Goal: Communication & Community: Answer question/provide support

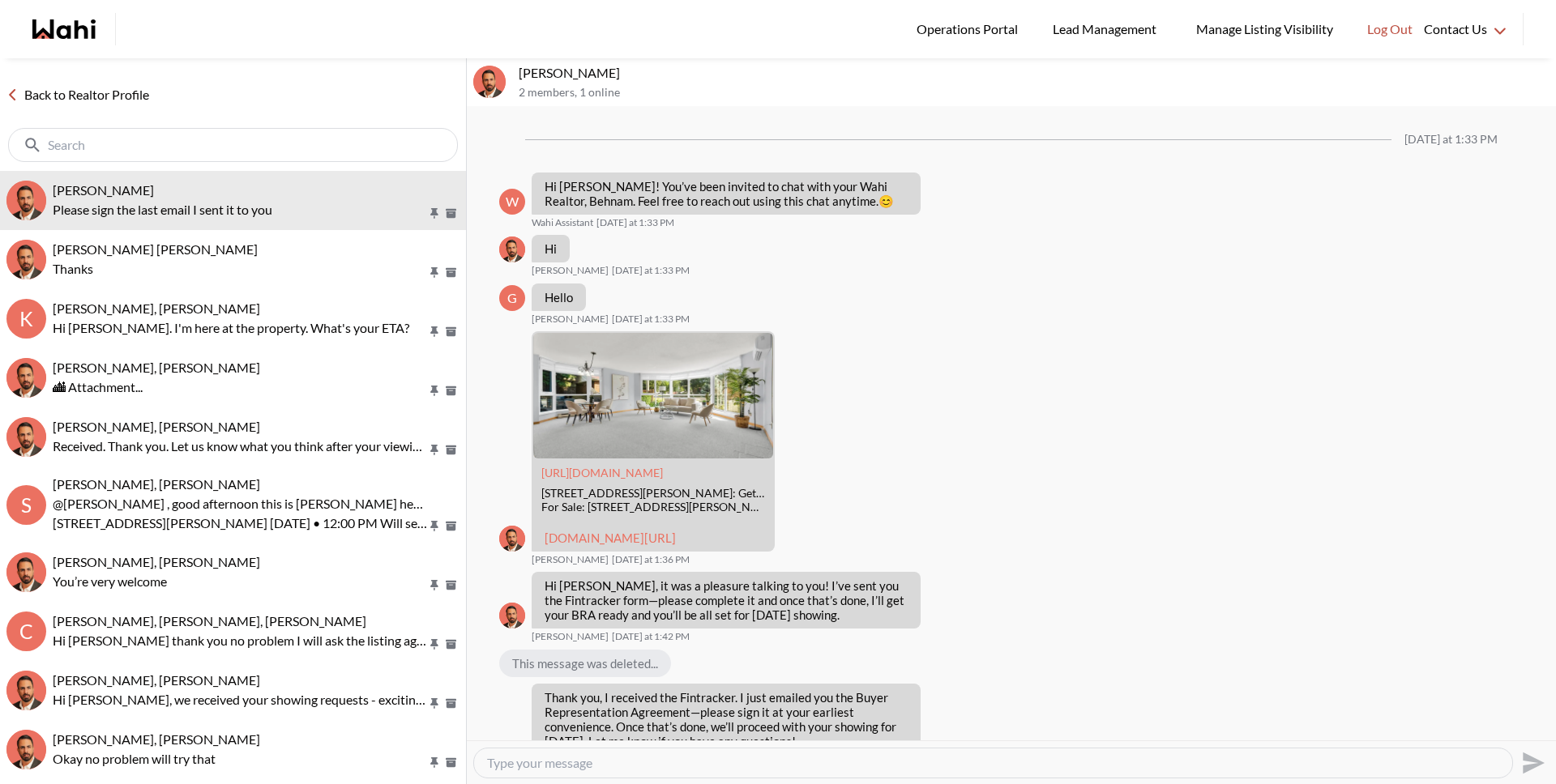
scroll to position [94, 0]
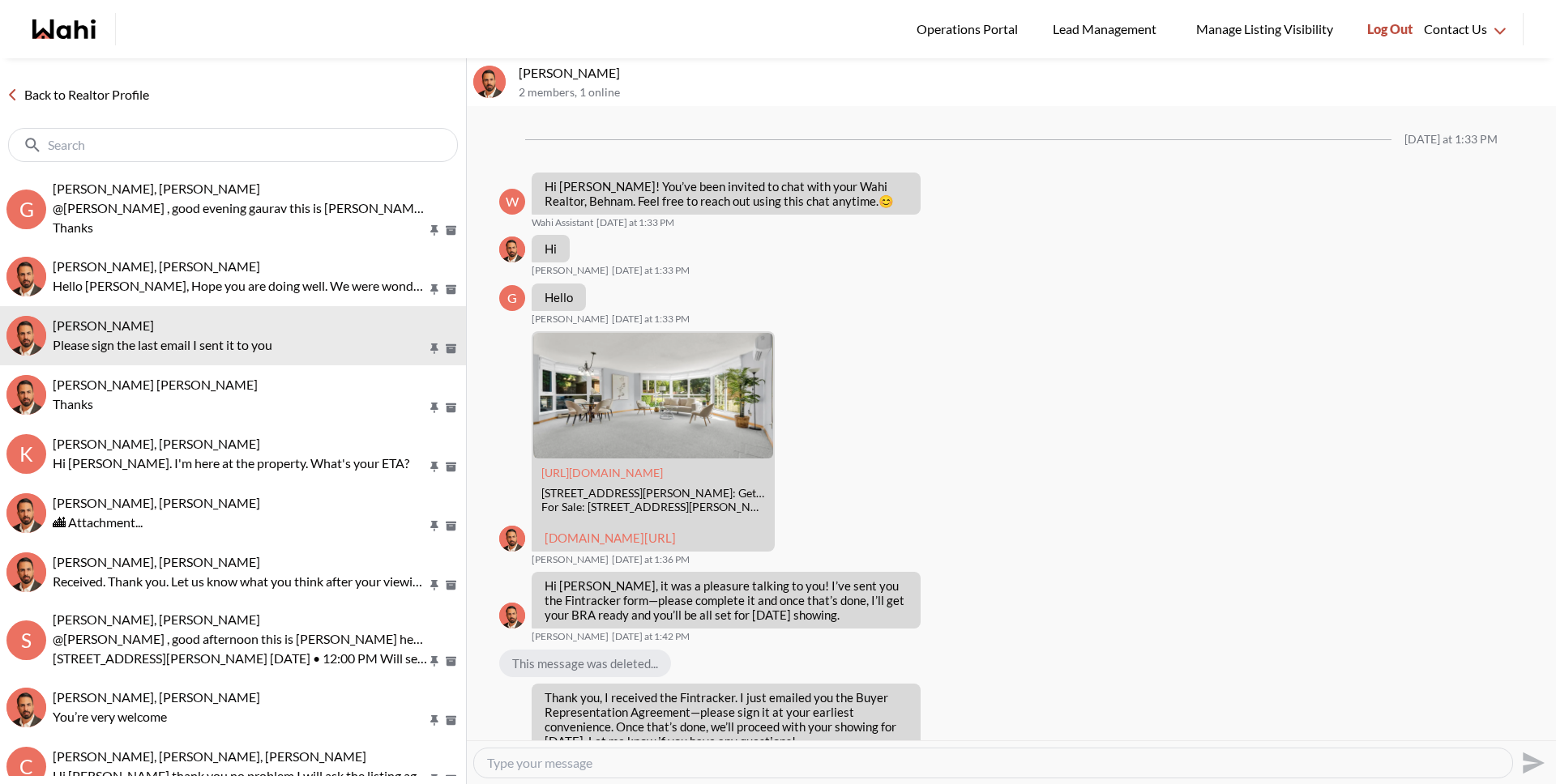
scroll to position [94, 0]
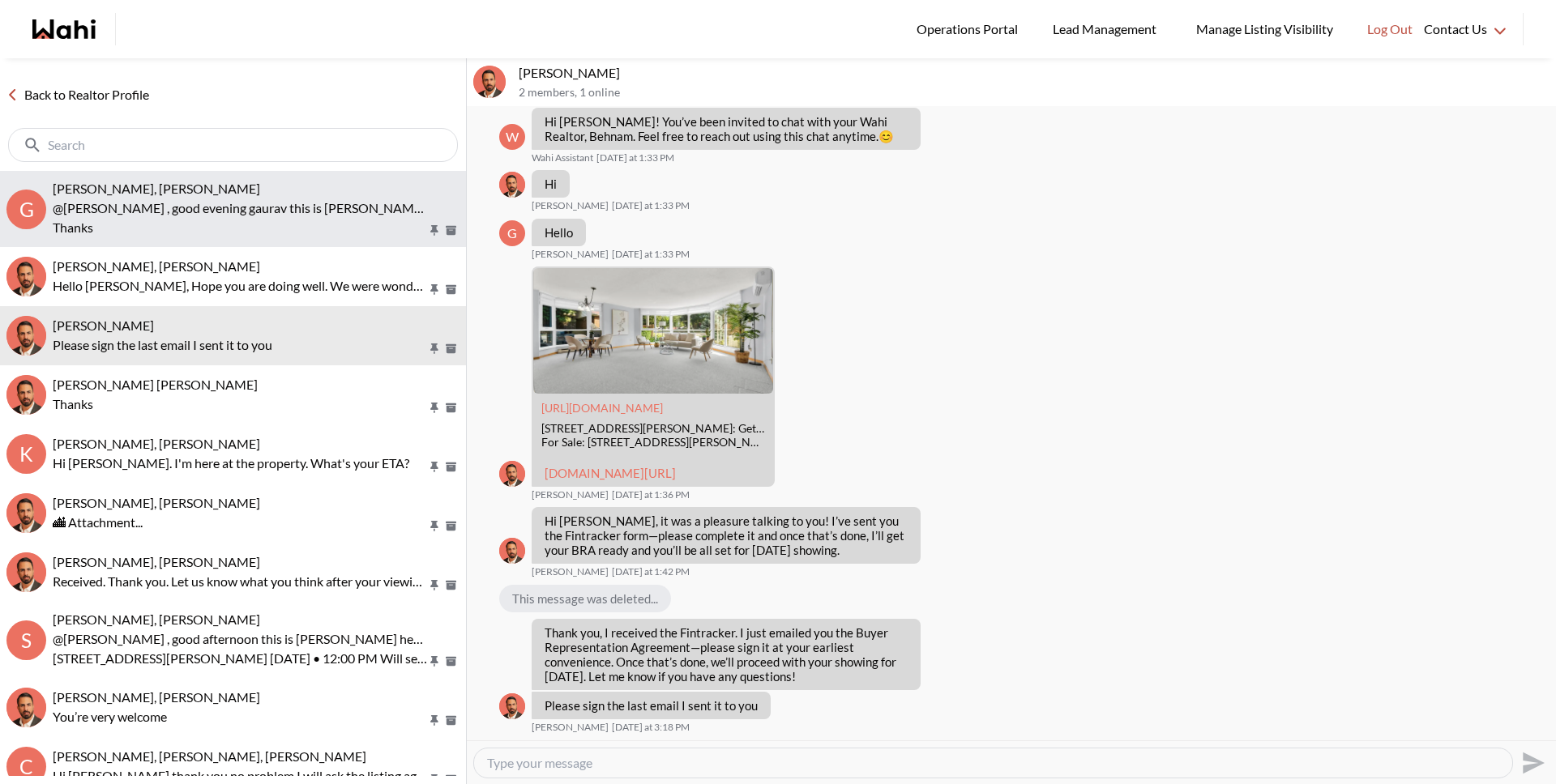
click at [270, 209] on p "@[PERSON_NAME] , good evening gaurav this is [PERSON_NAME] here [PERSON_NAME] s…" at bounding box center [240, 218] width 374 height 39
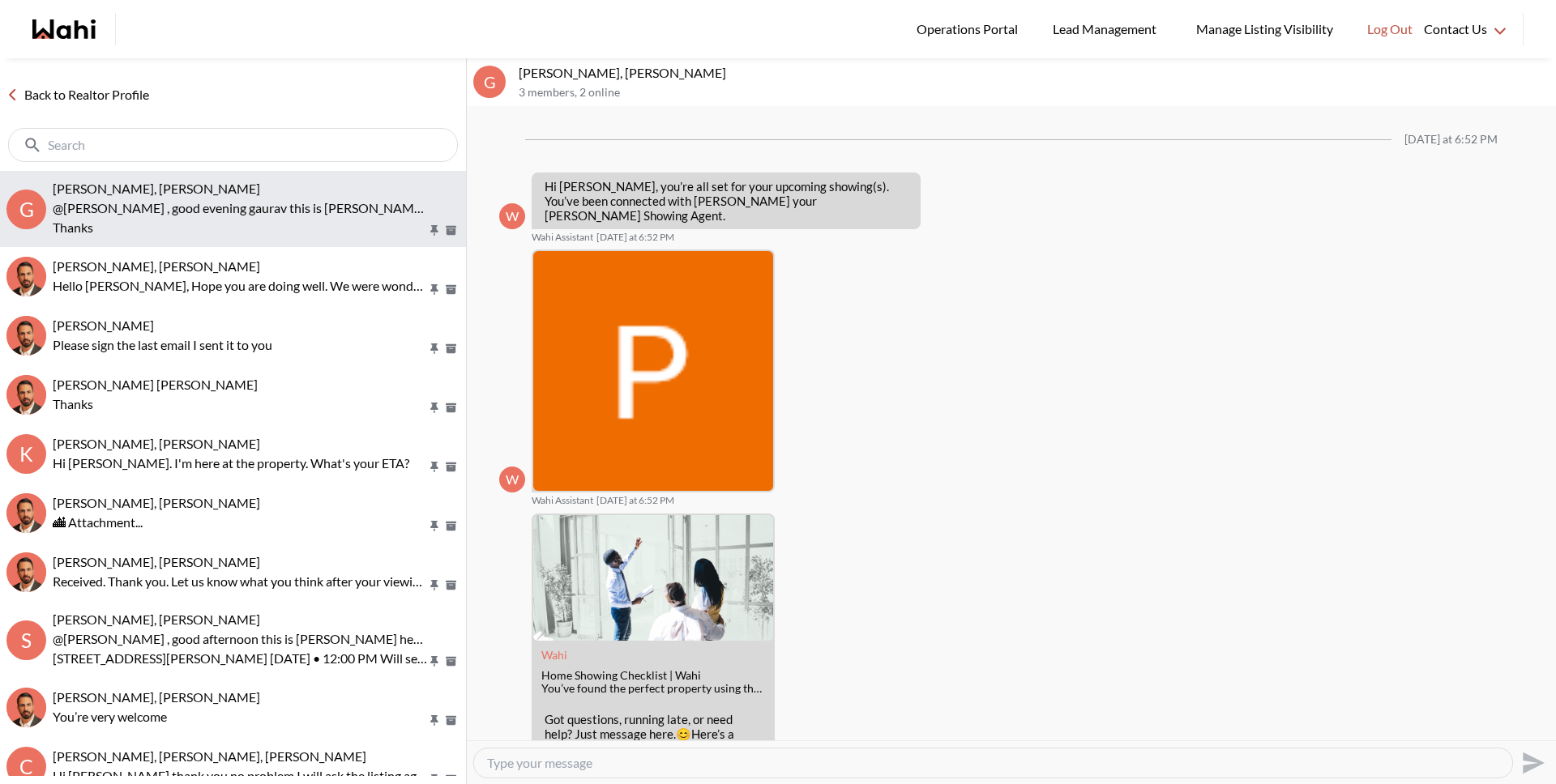
scroll to position [208, 0]
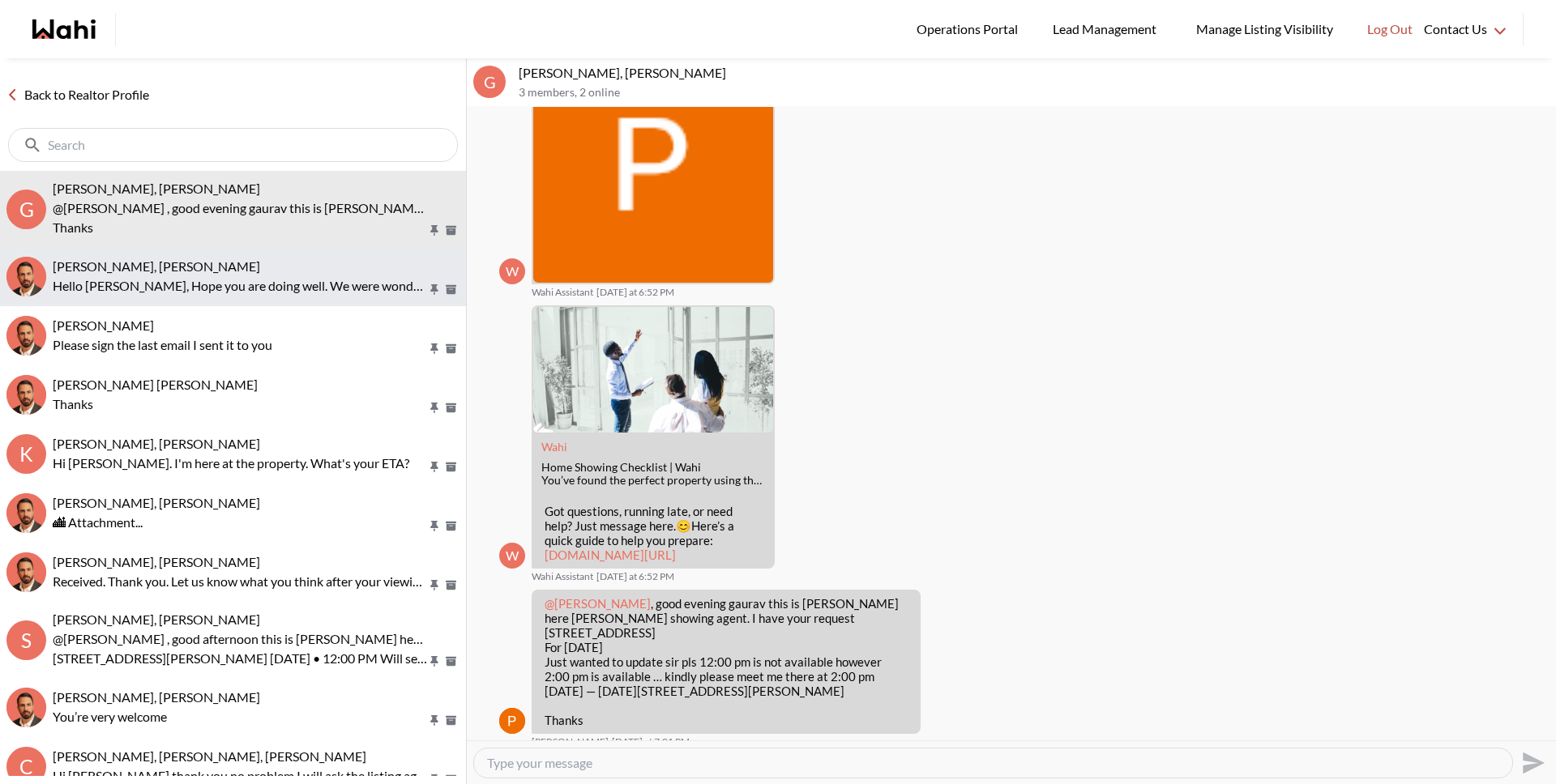
click at [244, 266] on div "[PERSON_NAME], [PERSON_NAME]" at bounding box center [256, 266] width 406 height 17
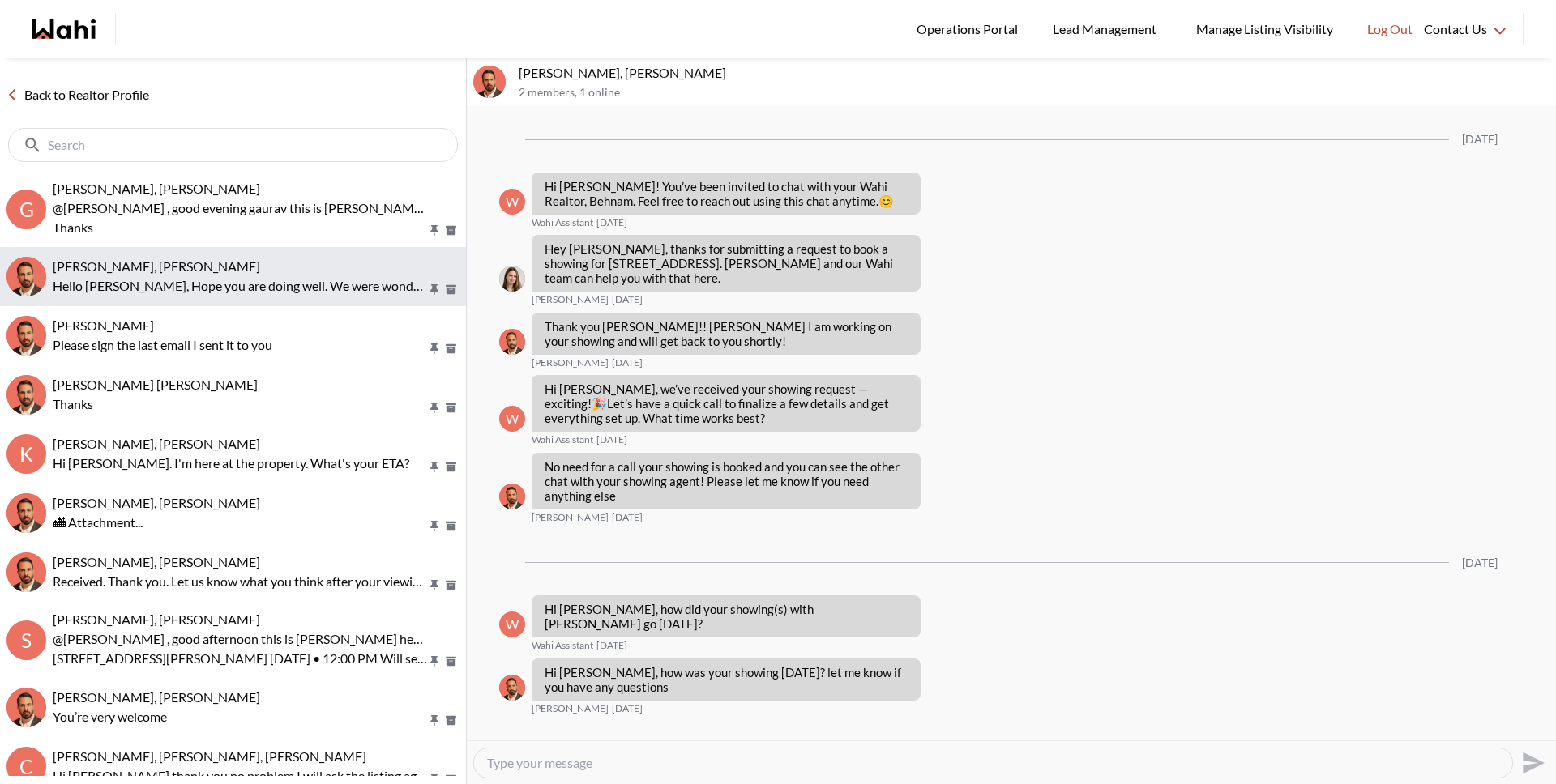
scroll to position [846, 0]
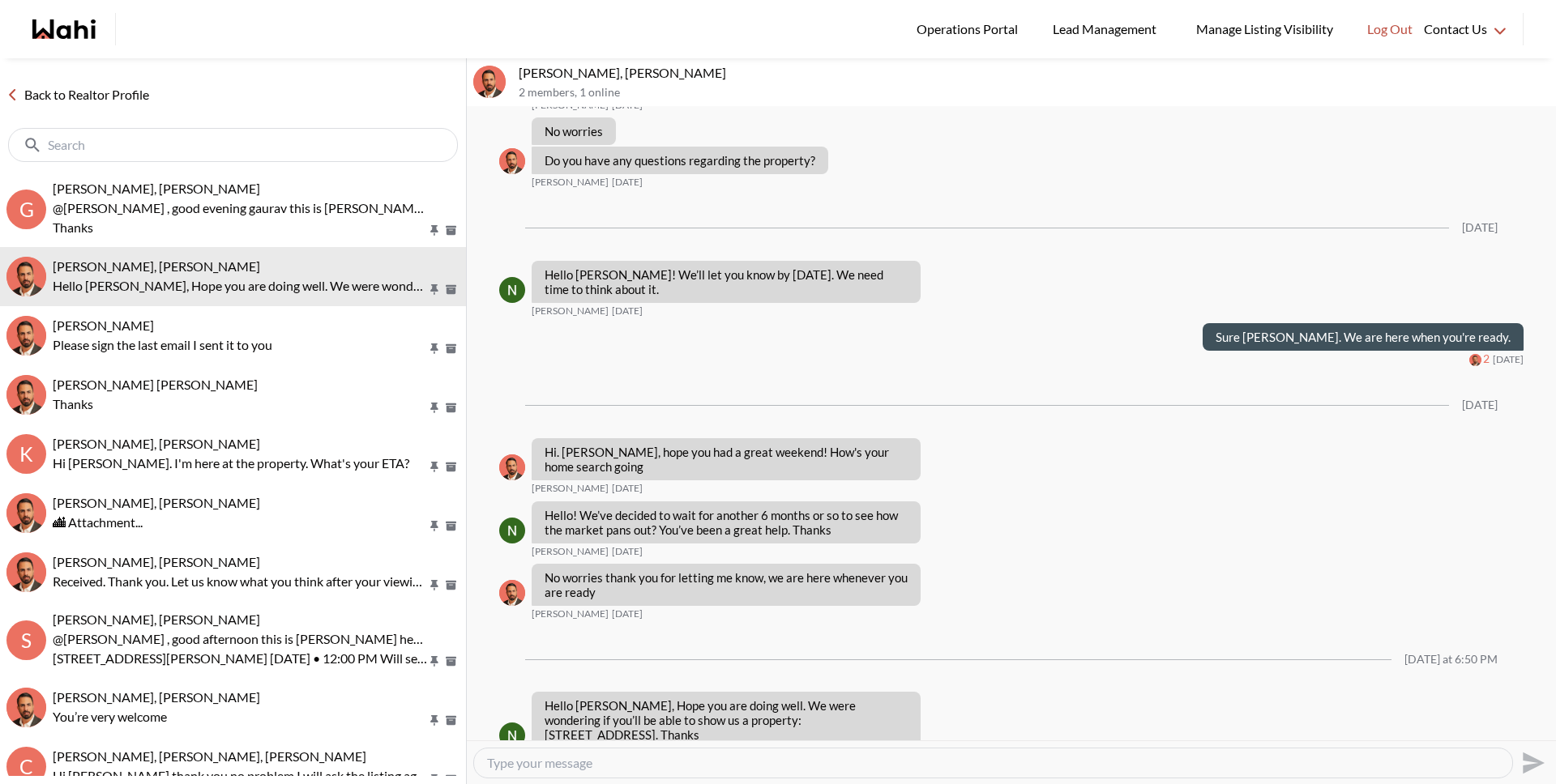
click at [641, 774] on div at bounding box center [993, 763] width 1038 height 29
click at [645, 769] on textarea "Type your message" at bounding box center [993, 762] width 1013 height 17
type textarea "Hi [PERSON_NAME], sure, please put the re"
click at [717, 772] on div "Hi [PERSON_NAME], sure, please put the re" at bounding box center [993, 763] width 1038 height 29
click at [722, 764] on textarea "Hi [PERSON_NAME], sure, please put the re" at bounding box center [993, 762] width 1013 height 17
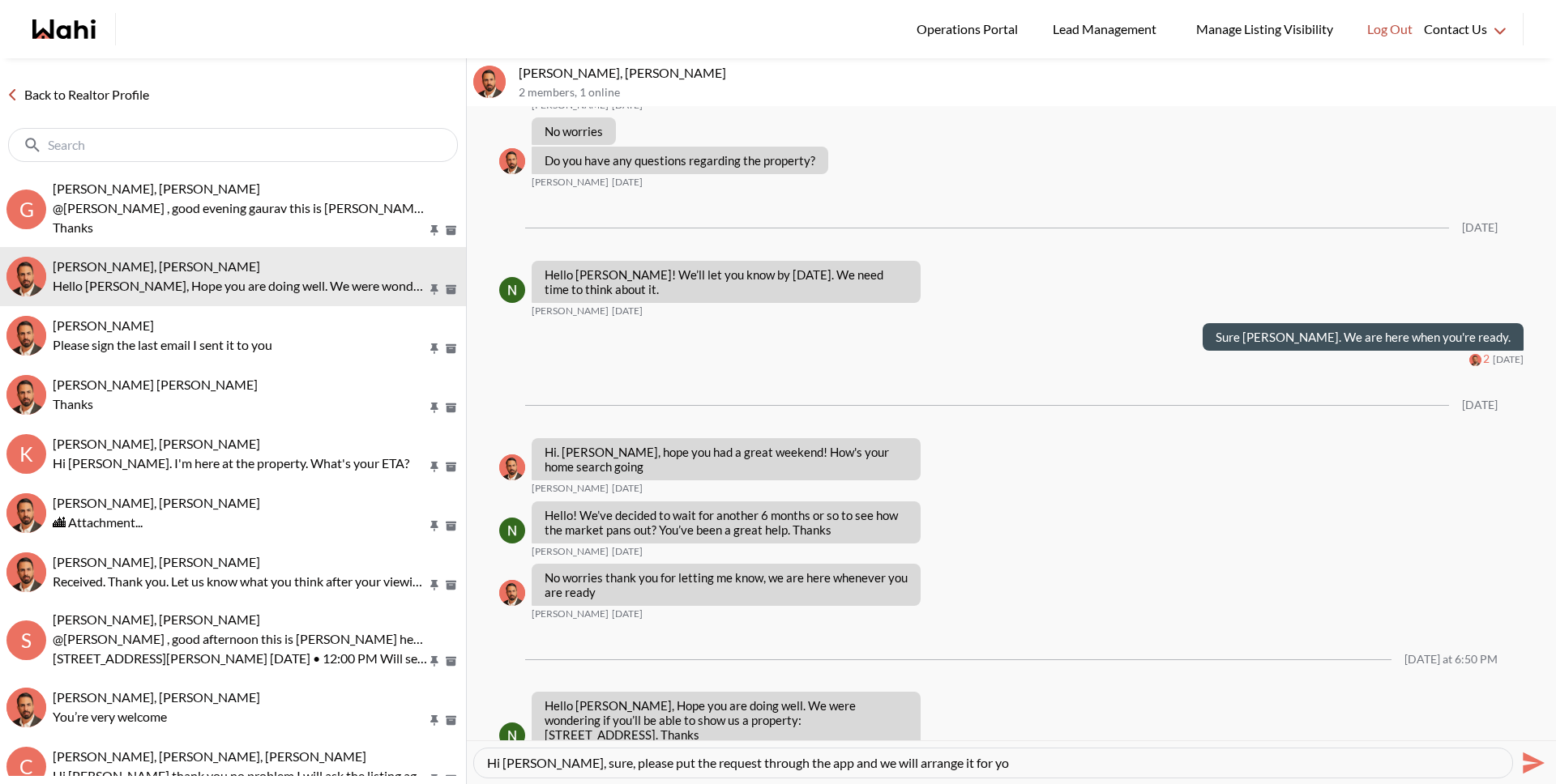
type textarea "Hi [PERSON_NAME], sure, please put the request through the app and we will arra…"
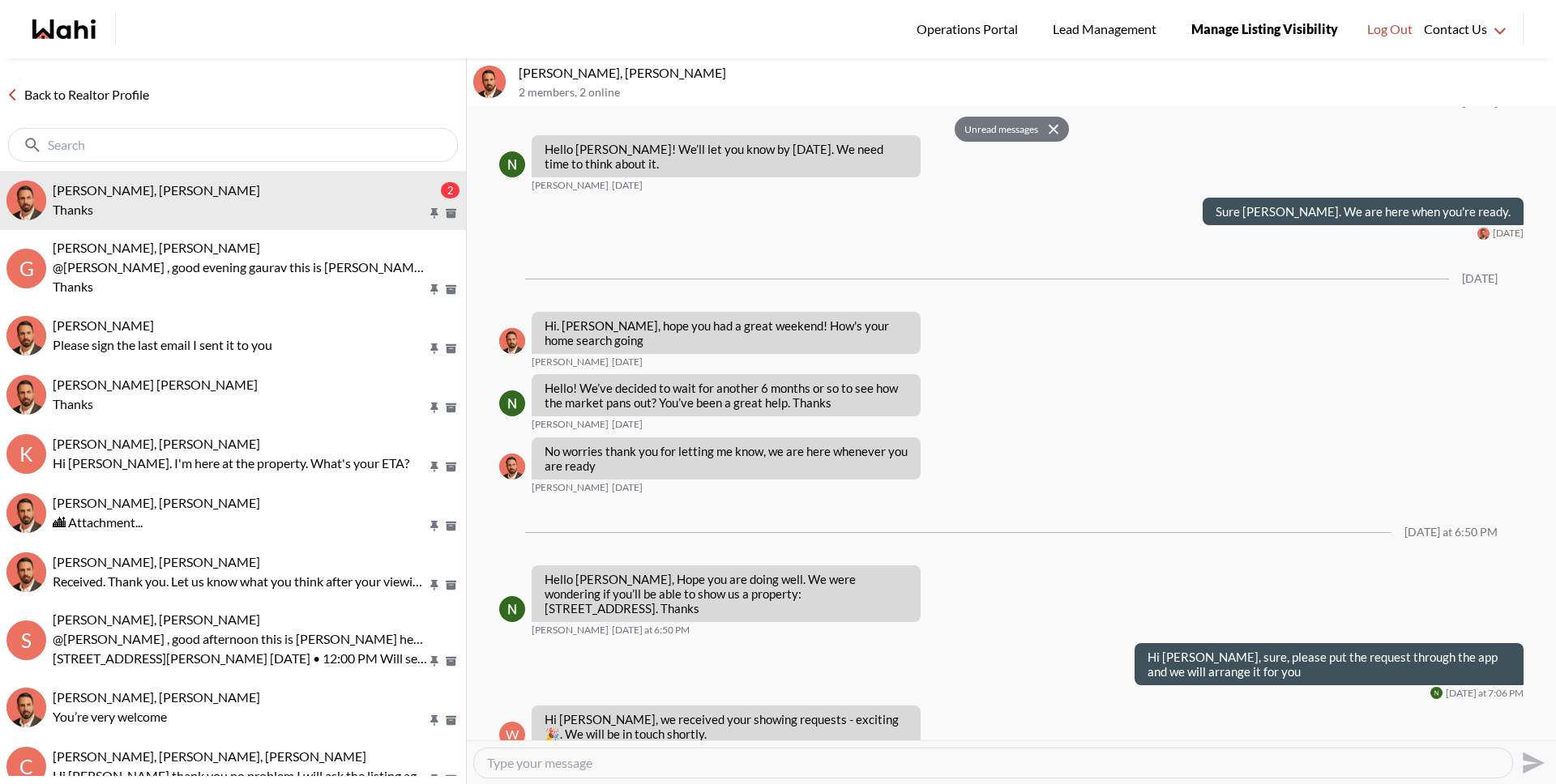
scroll to position [1019, 0]
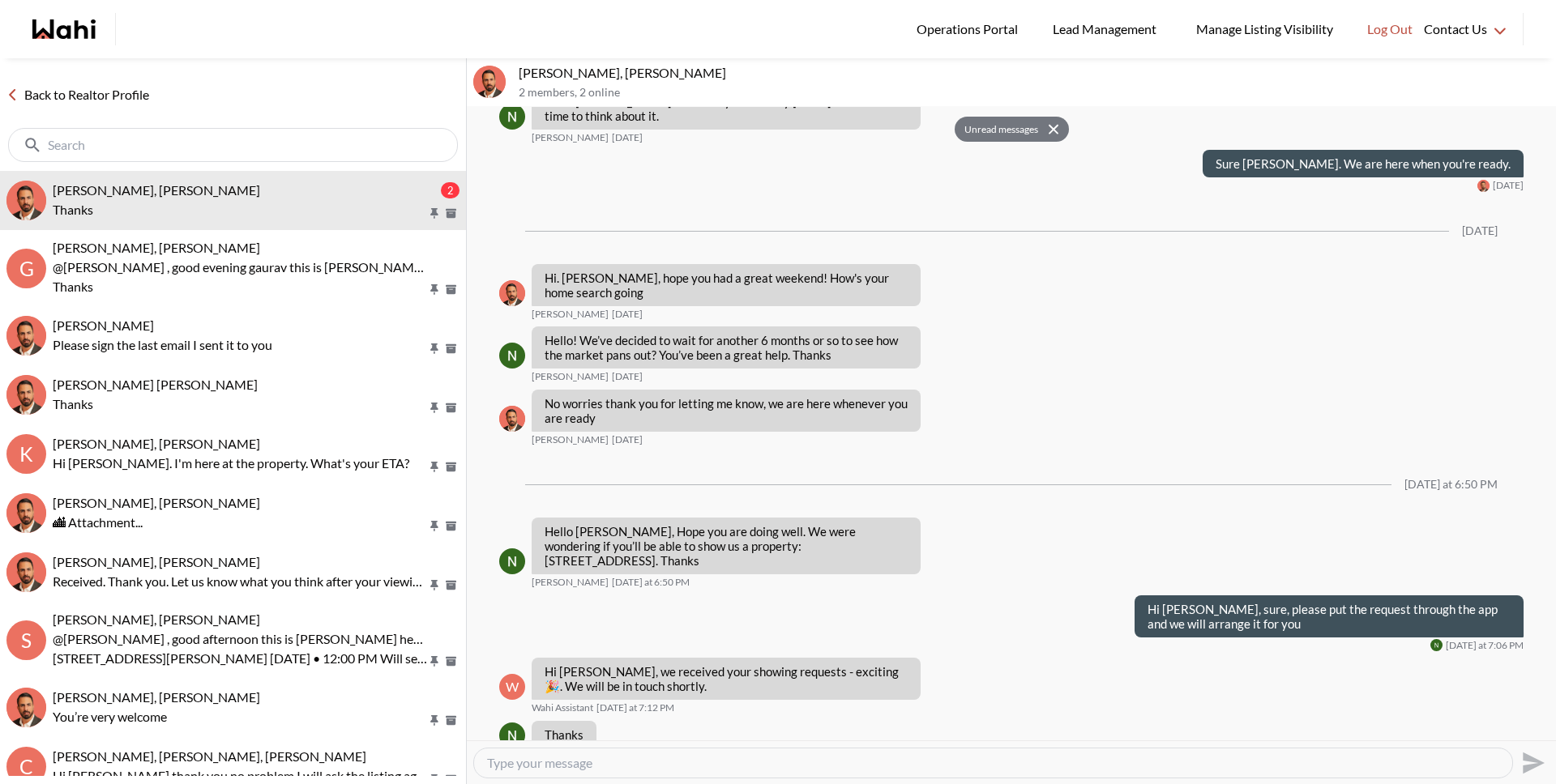
click at [665, 762] on textarea "Type your message" at bounding box center [993, 762] width 1013 height 17
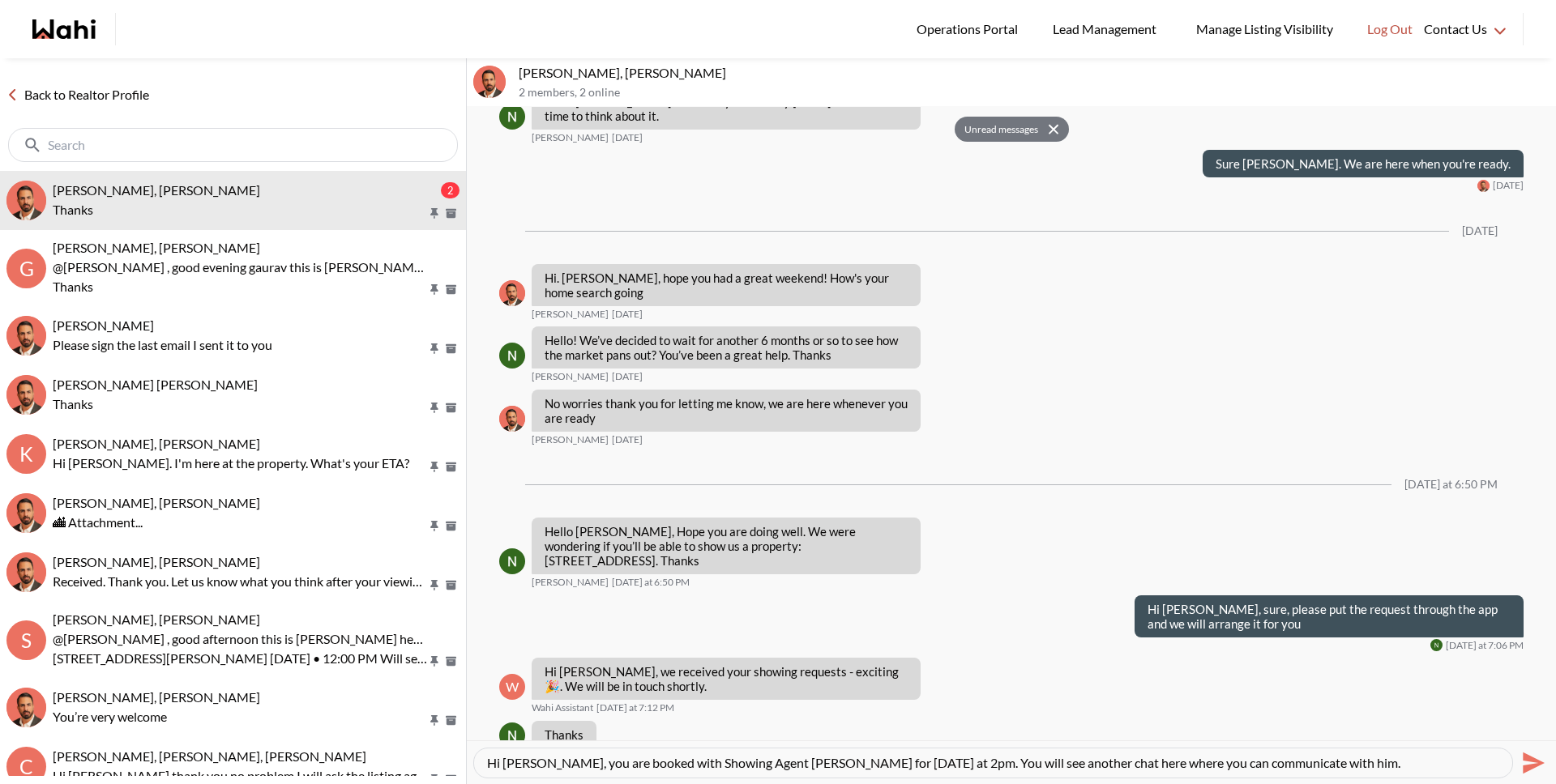
type textarea "Hi [PERSON_NAME], you are booked with Showing Agent [PERSON_NAME] for [DATE] at…"
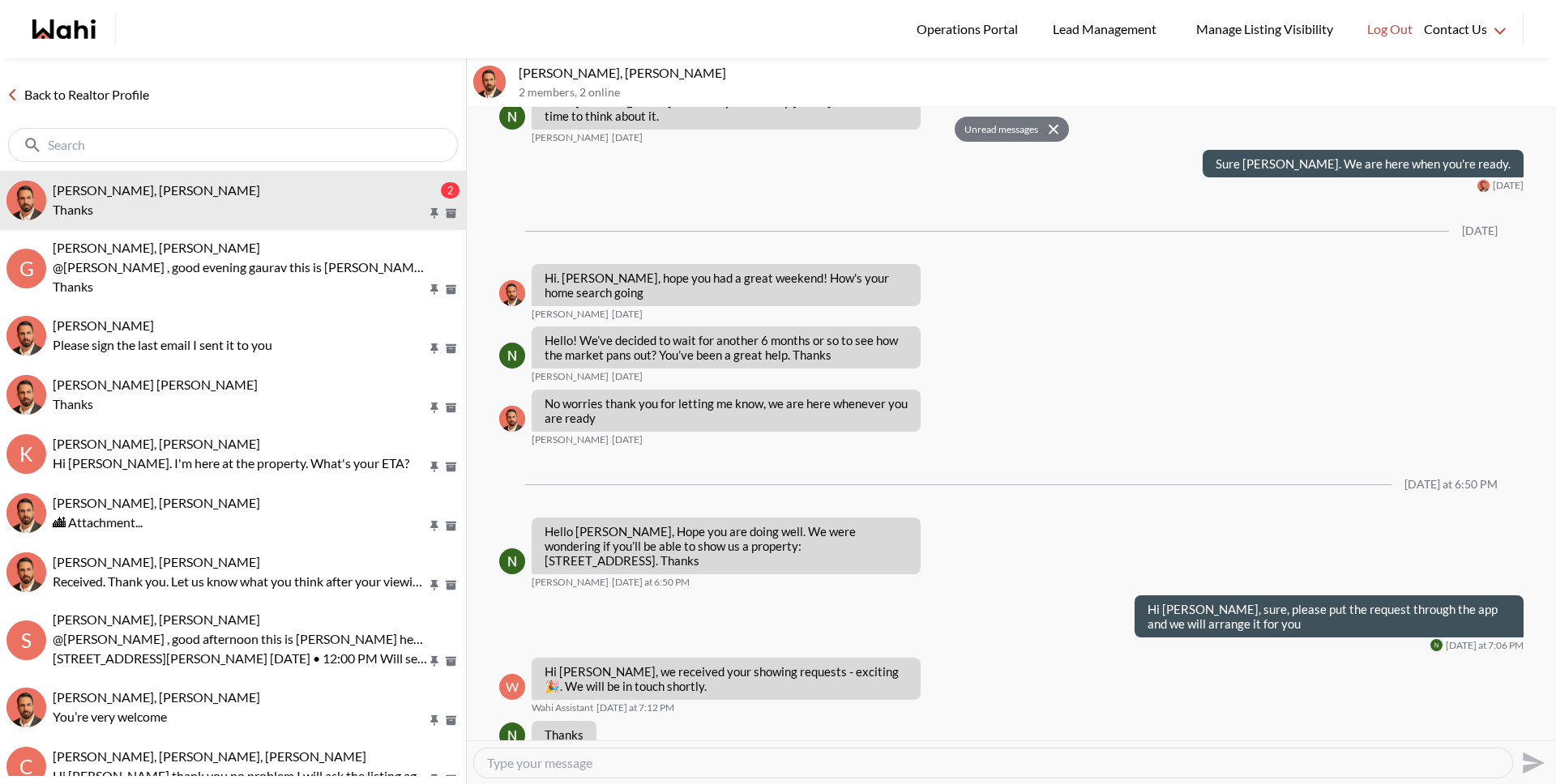
scroll to position [1096, 0]
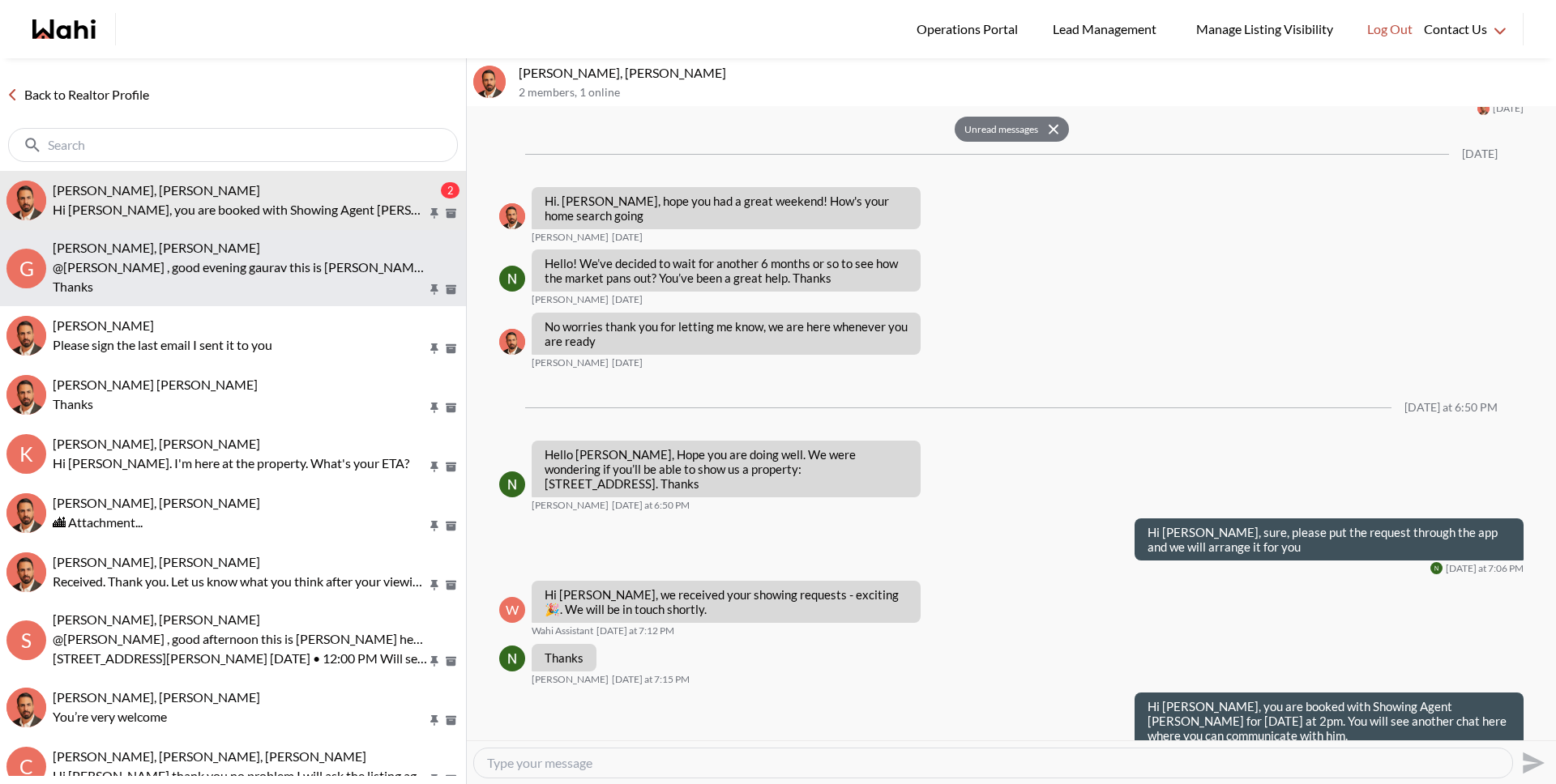
click at [163, 262] on p "@[PERSON_NAME] , good evening gaurav this is [PERSON_NAME] here [PERSON_NAME] s…" at bounding box center [240, 277] width 374 height 39
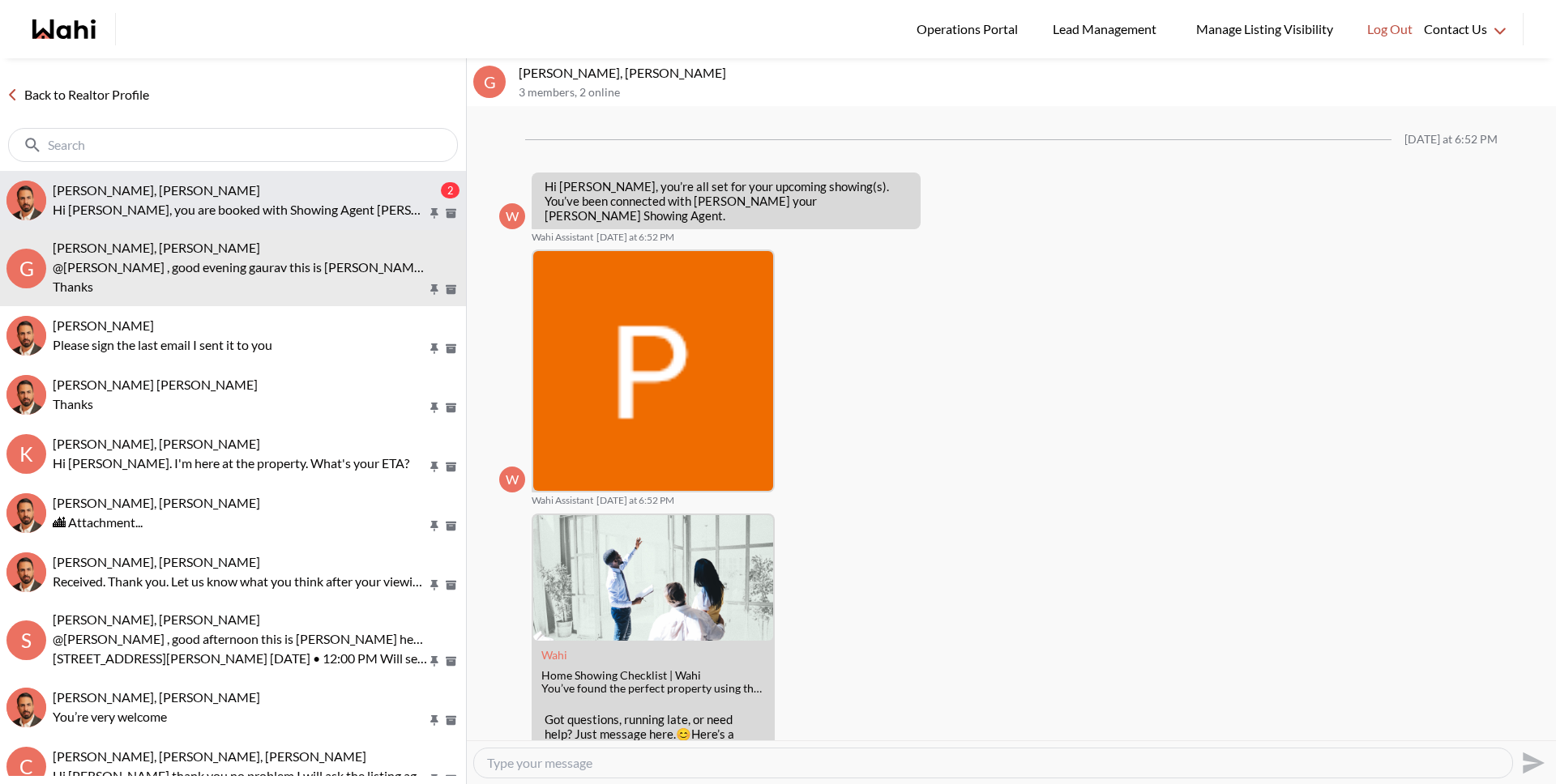
scroll to position [208, 0]
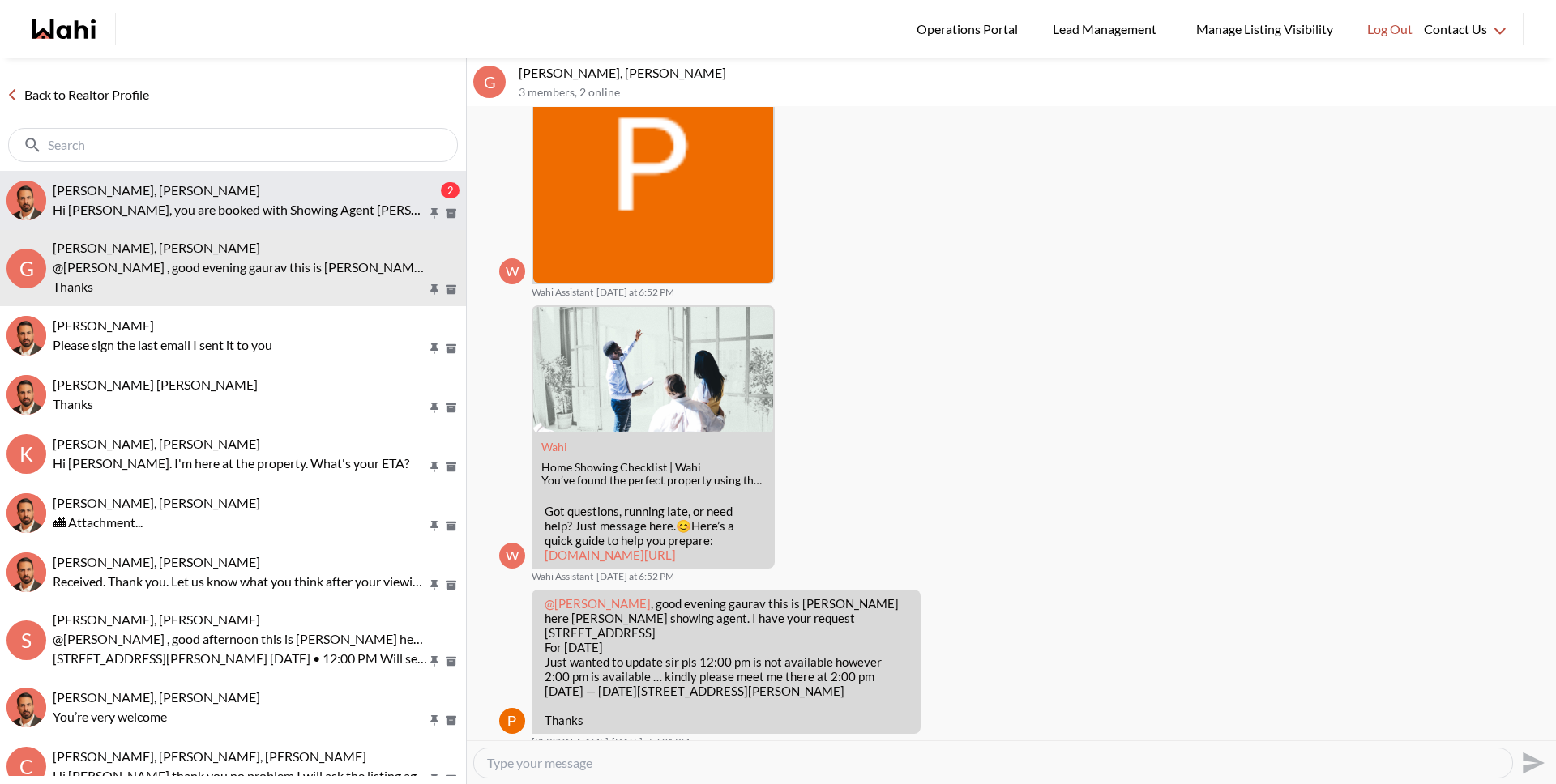
click at [163, 211] on p "Hi [PERSON_NAME], you are booked with Showing Agent [PERSON_NAME] for [DATE] at…" at bounding box center [240, 209] width 374 height 20
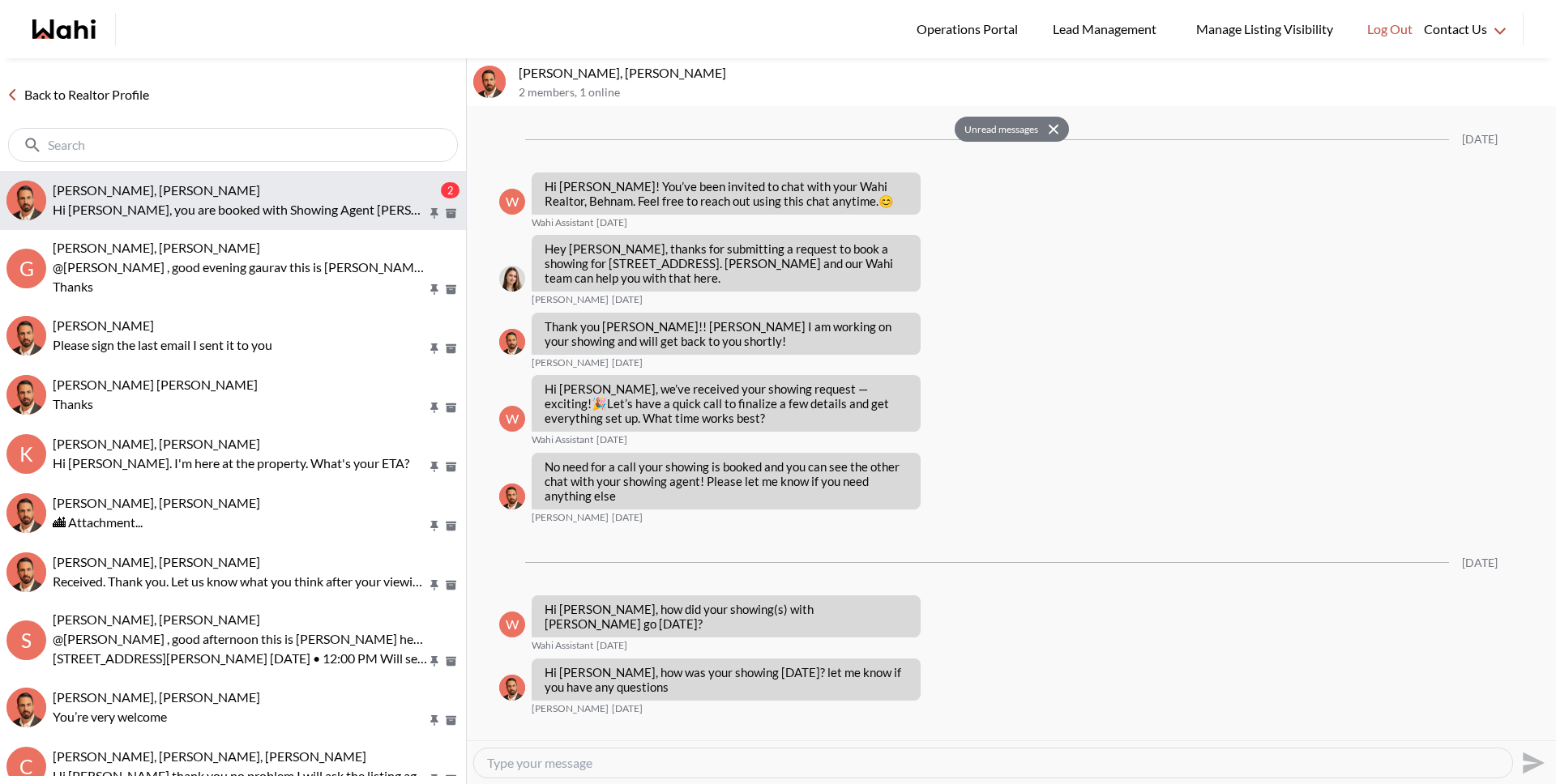
scroll to position [1096, 0]
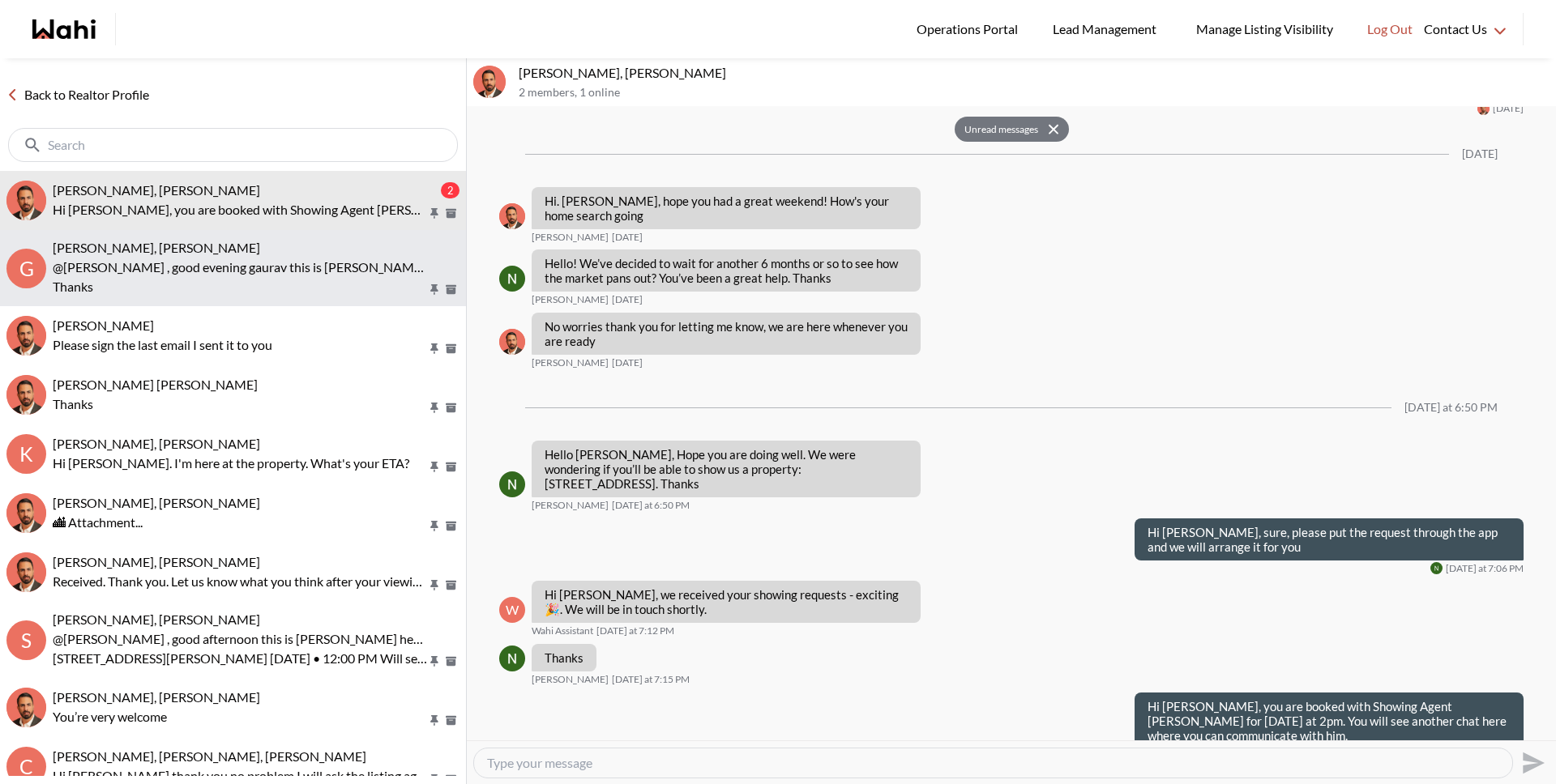
click at [153, 267] on p "@[PERSON_NAME] , good evening gaurav this is [PERSON_NAME] here [PERSON_NAME] s…" at bounding box center [240, 277] width 374 height 39
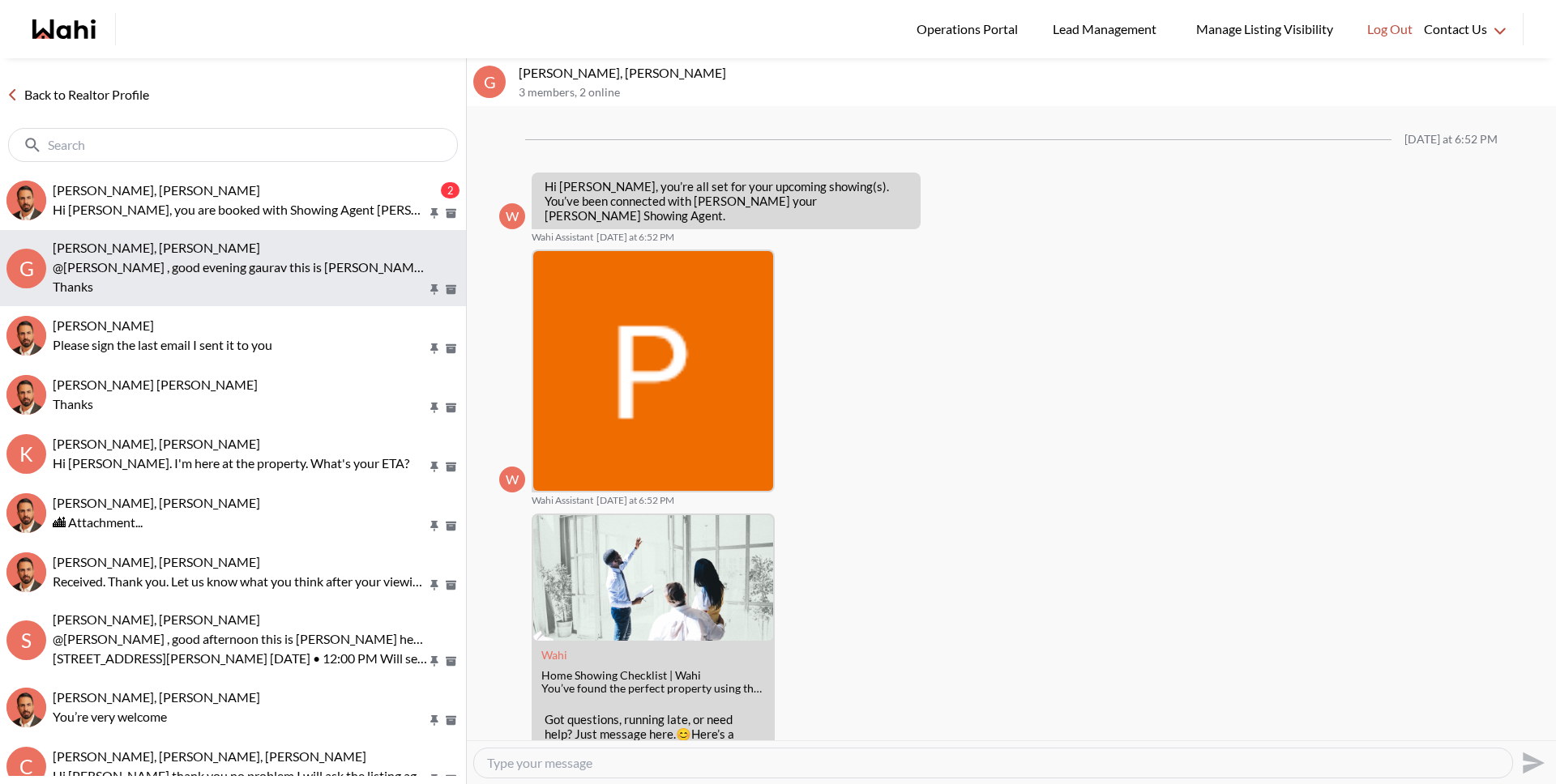
scroll to position [208, 0]
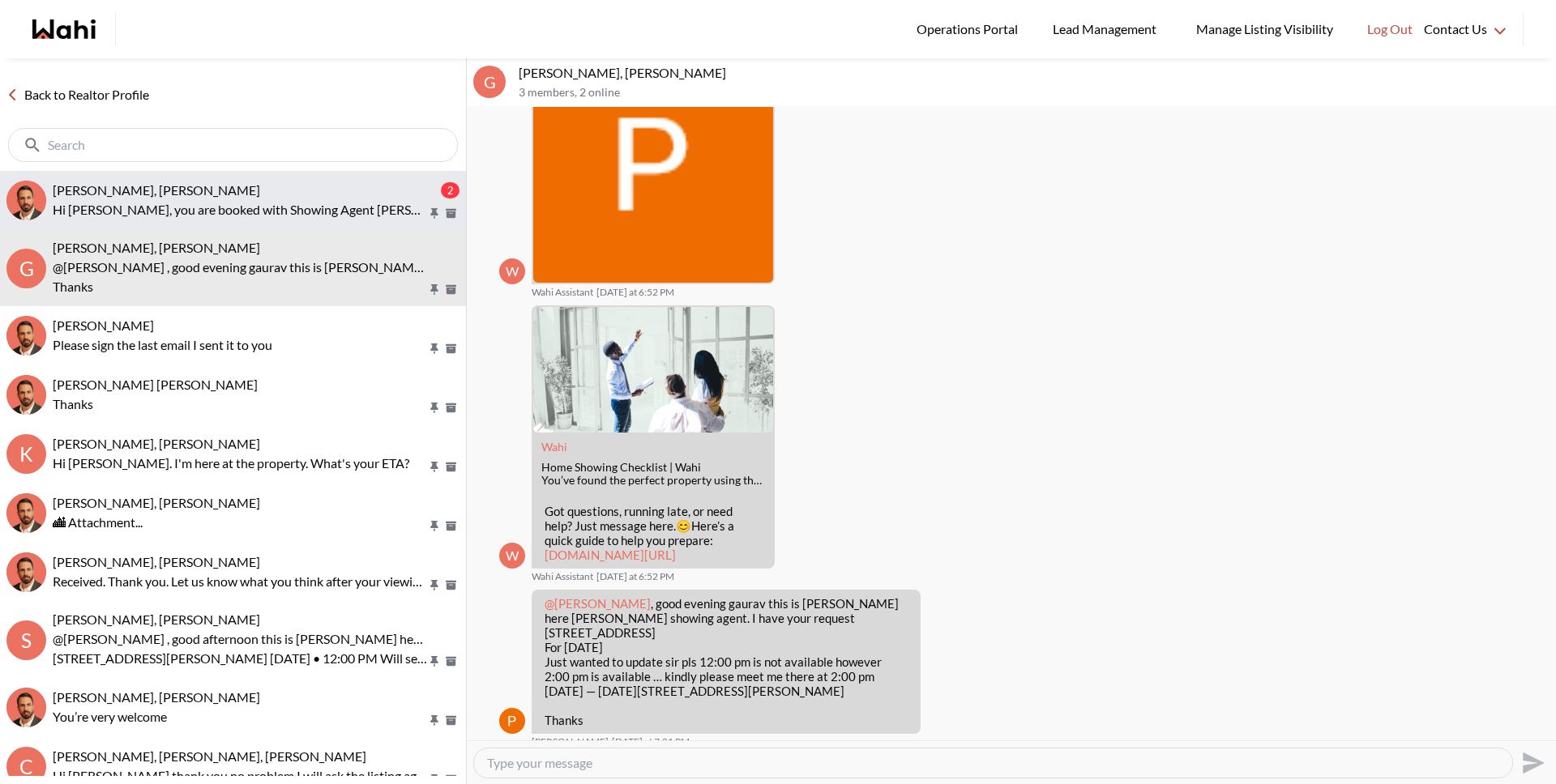
click at [165, 207] on p "Hi [PERSON_NAME], you are booked with Showing Agent [PERSON_NAME] for [DATE] at…" at bounding box center [240, 209] width 374 height 20
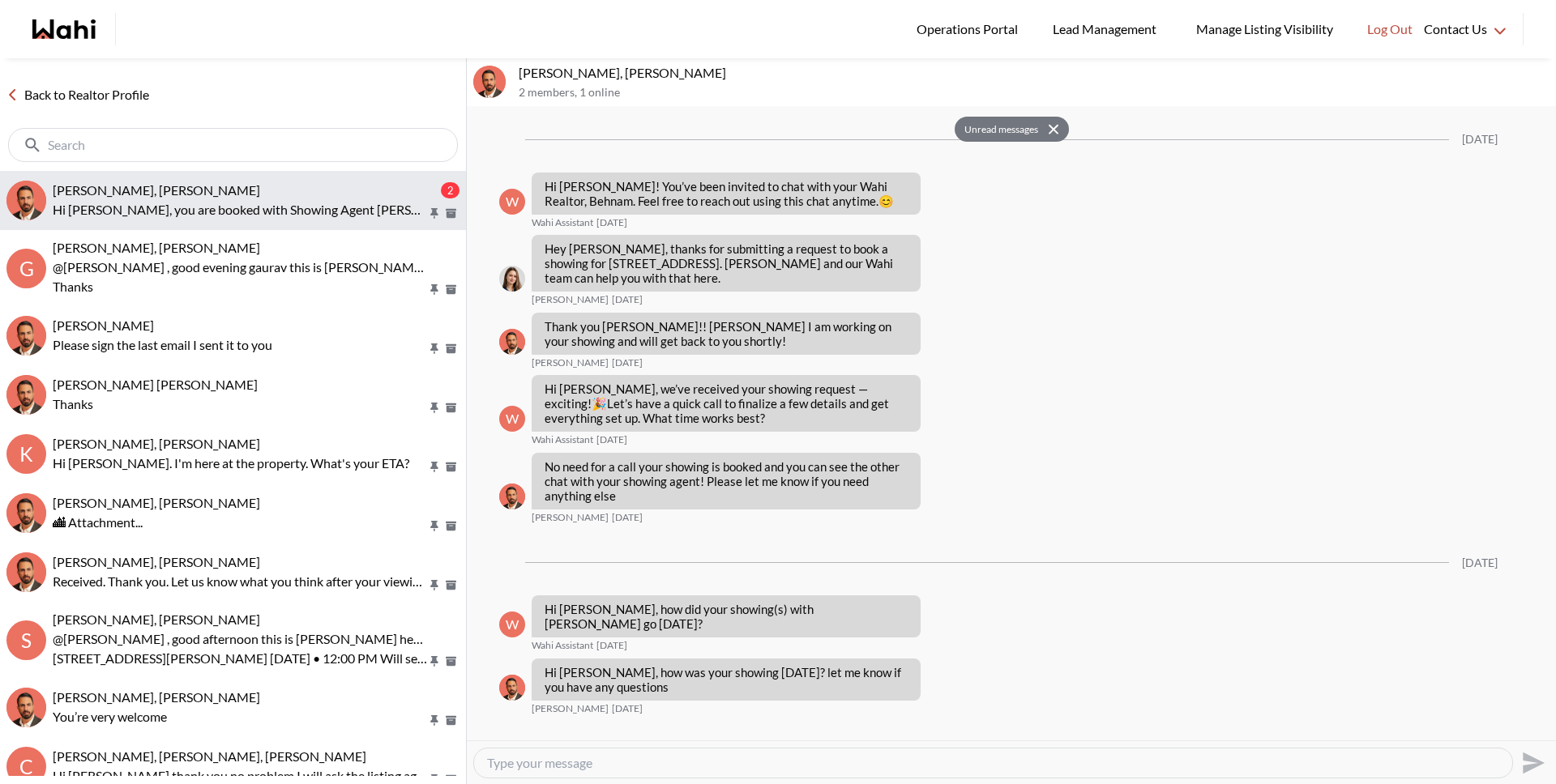
scroll to position [1096, 0]
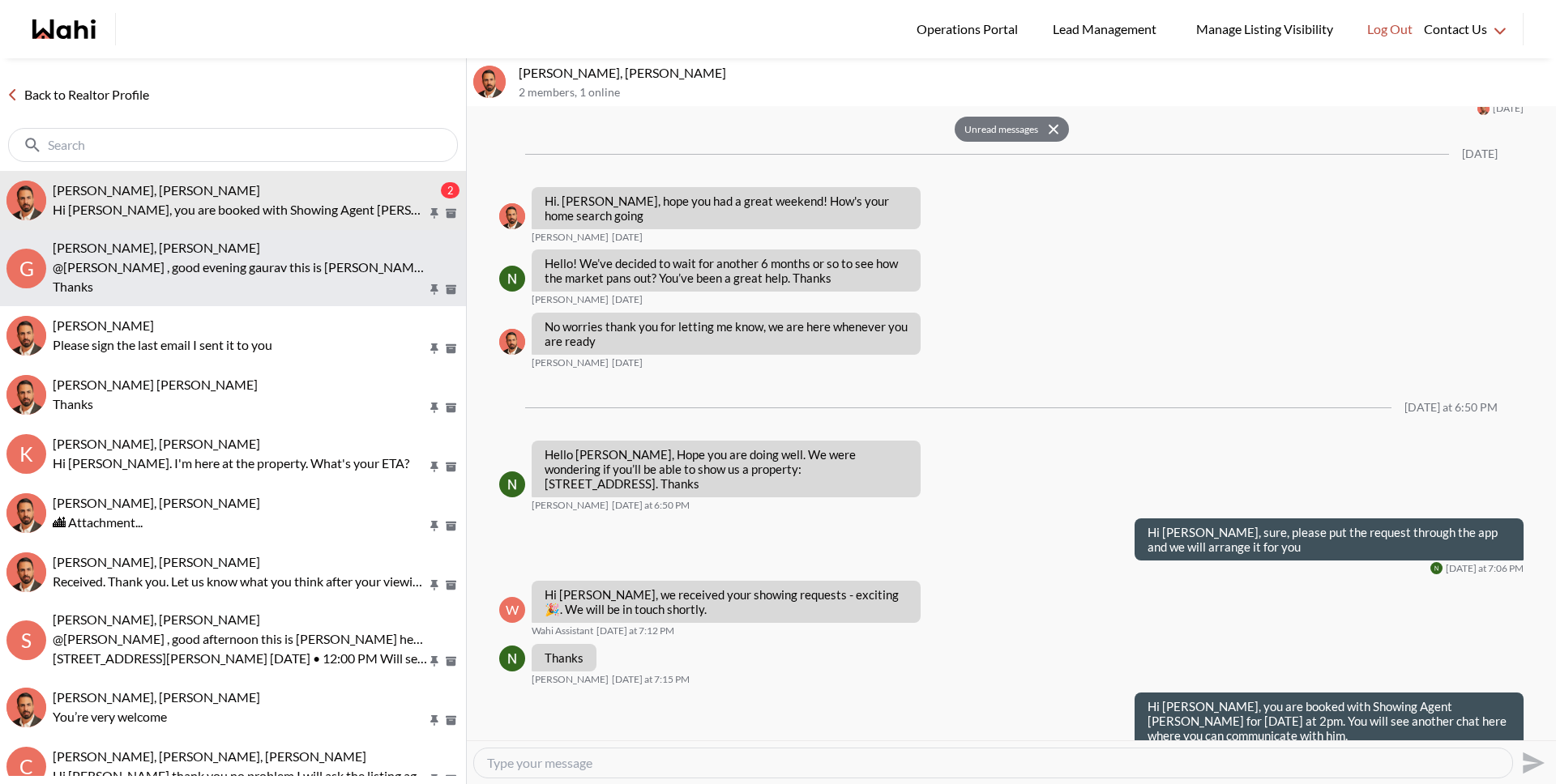
click at [214, 265] on p "@[PERSON_NAME] , good evening gaurav this is [PERSON_NAME] here [PERSON_NAME] s…" at bounding box center [240, 277] width 374 height 39
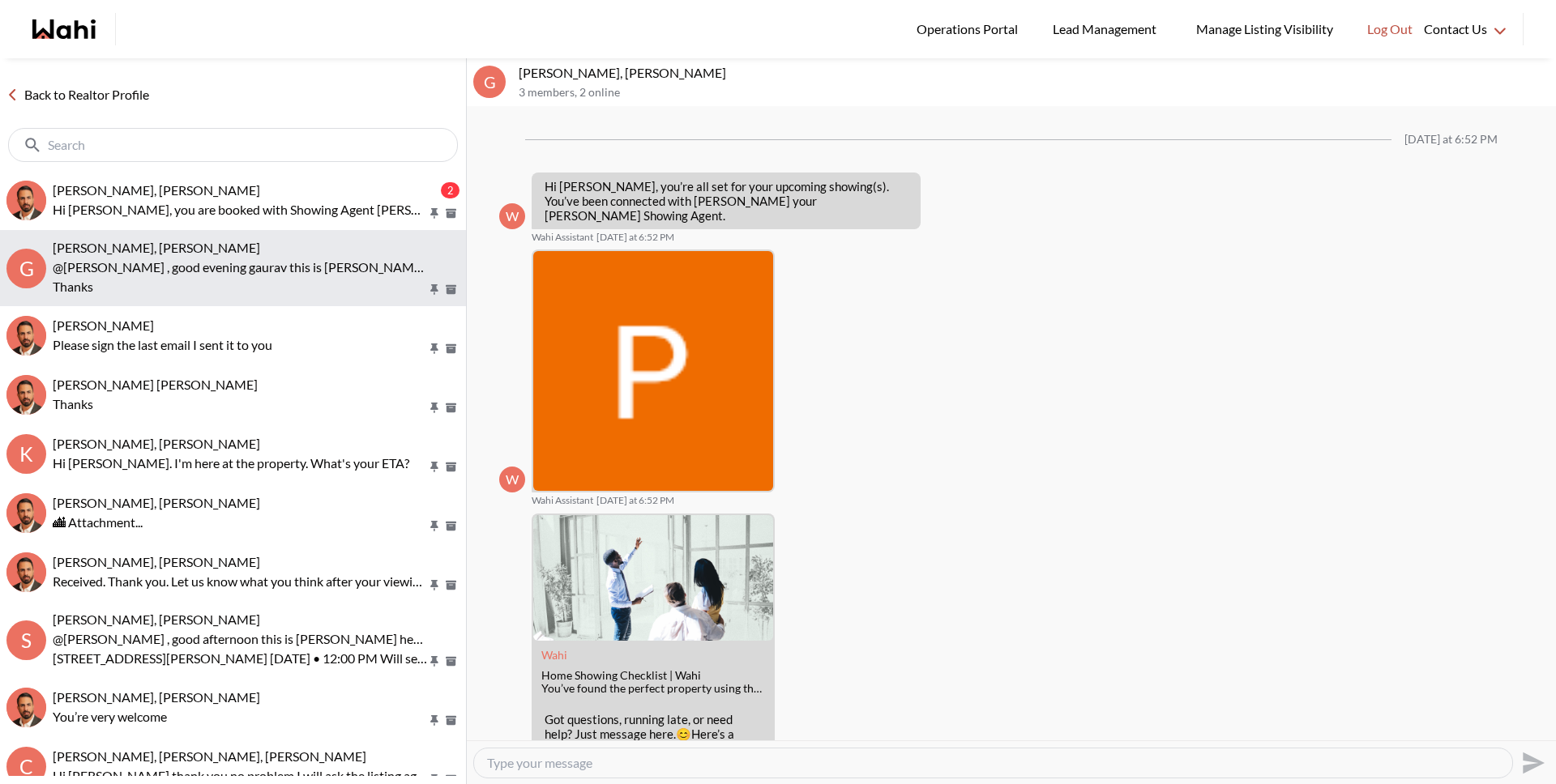
scroll to position [208, 0]
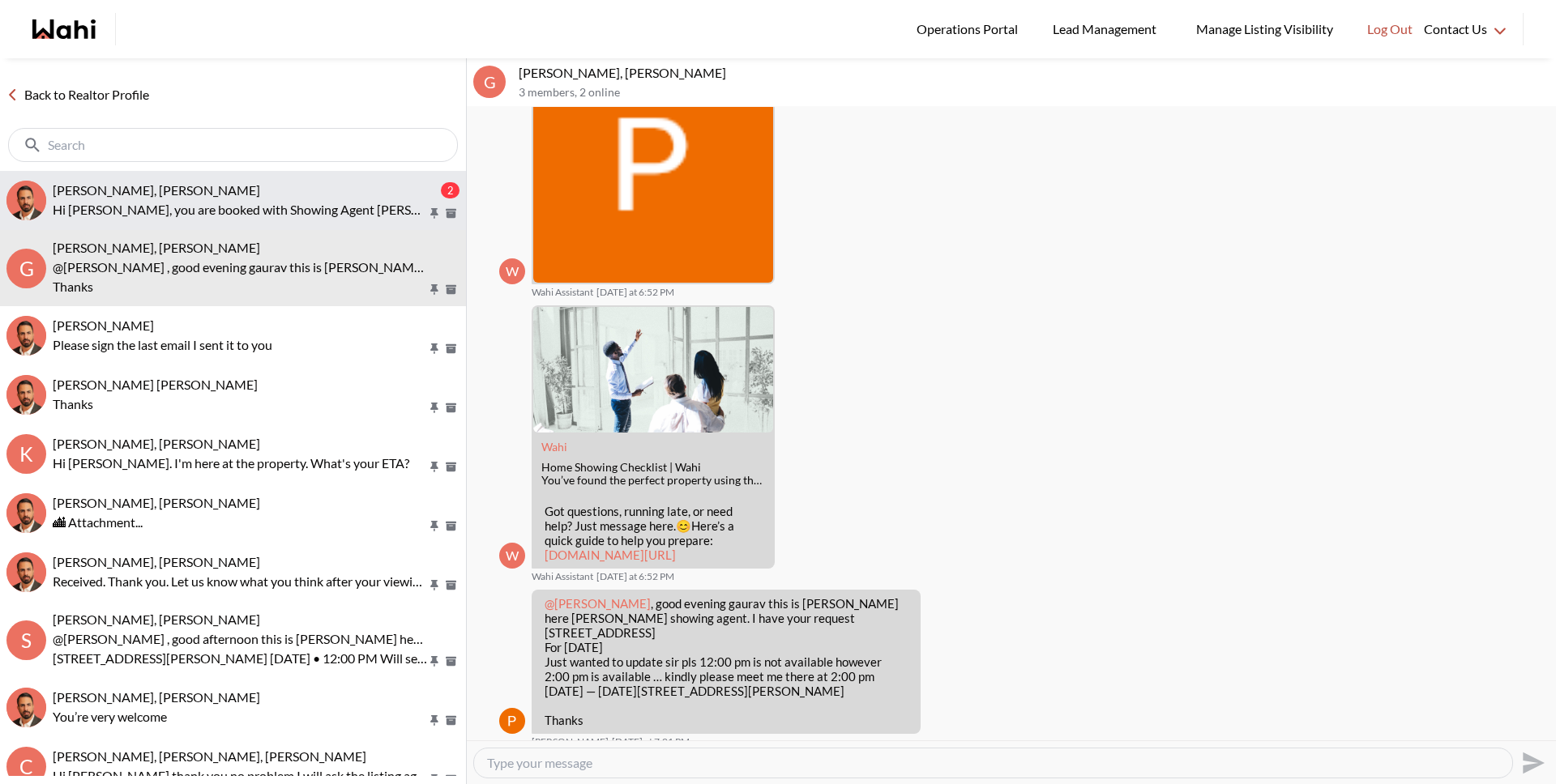
click at [211, 200] on p "Hi [PERSON_NAME], you are booked with Showing Agent [PERSON_NAME] for [DATE] at…" at bounding box center [240, 209] width 374 height 20
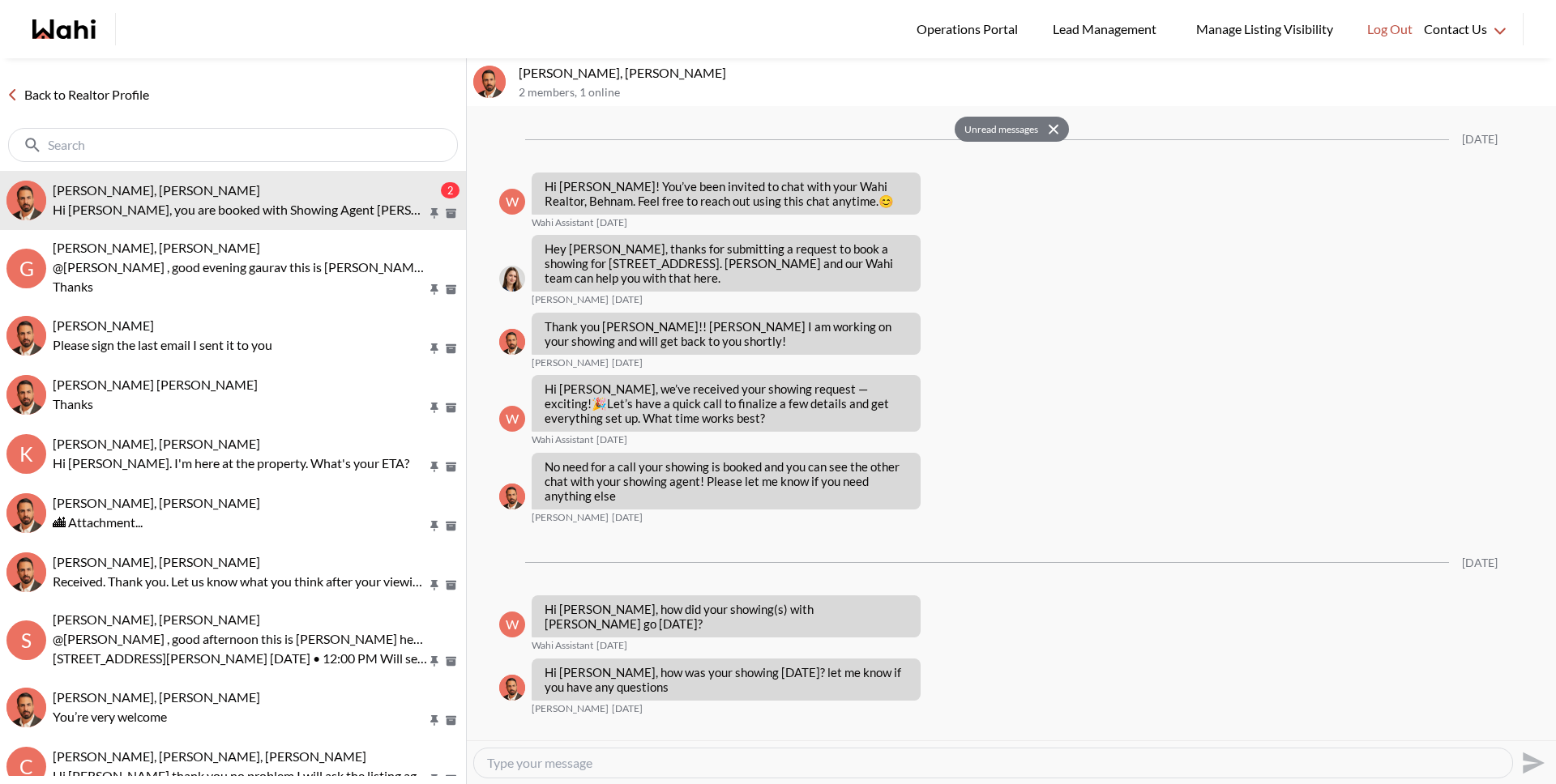
scroll to position [1096, 0]
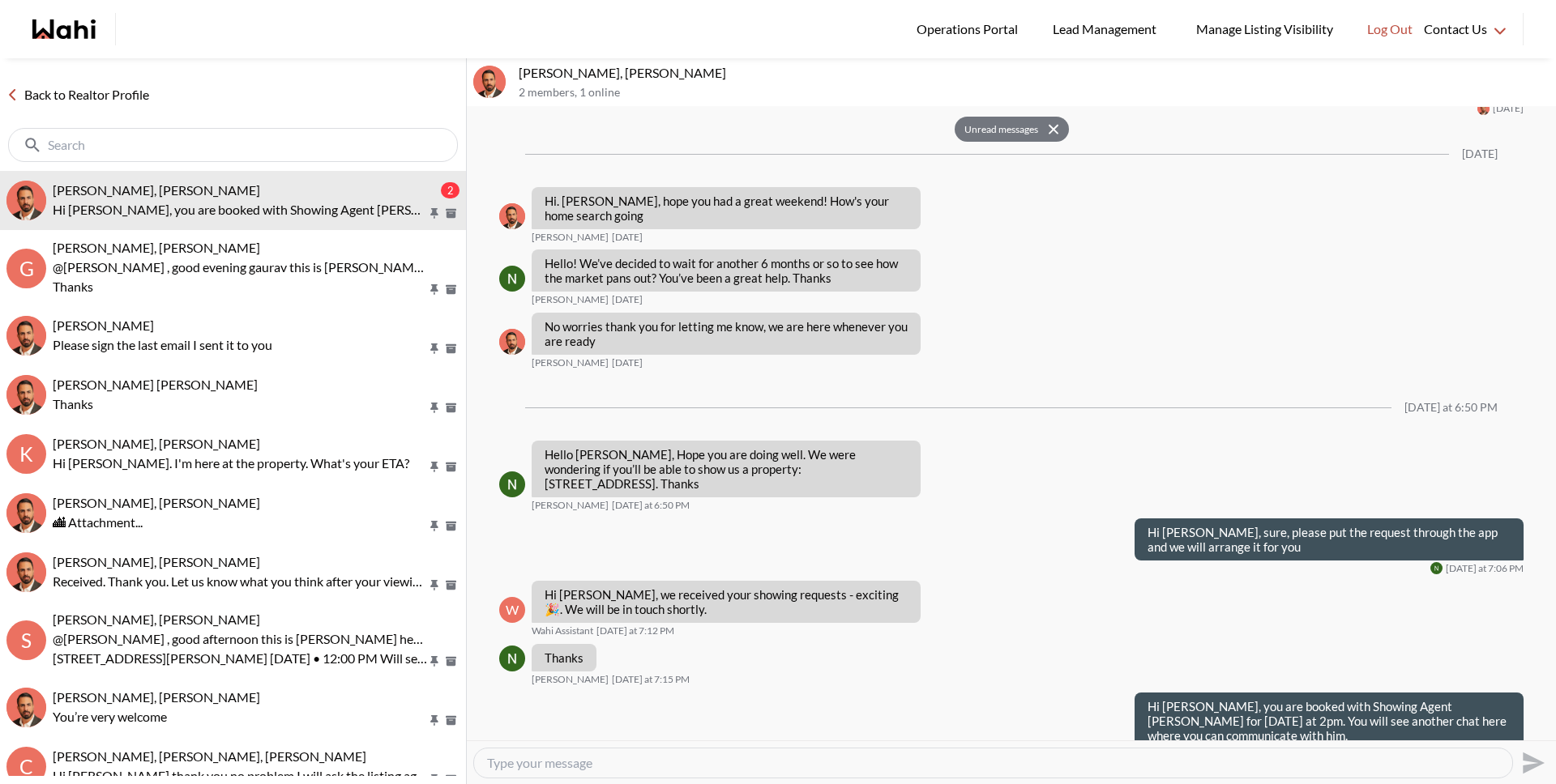
click at [122, 94] on link "Back to Realtor Profile" at bounding box center [77, 95] width 156 height 22
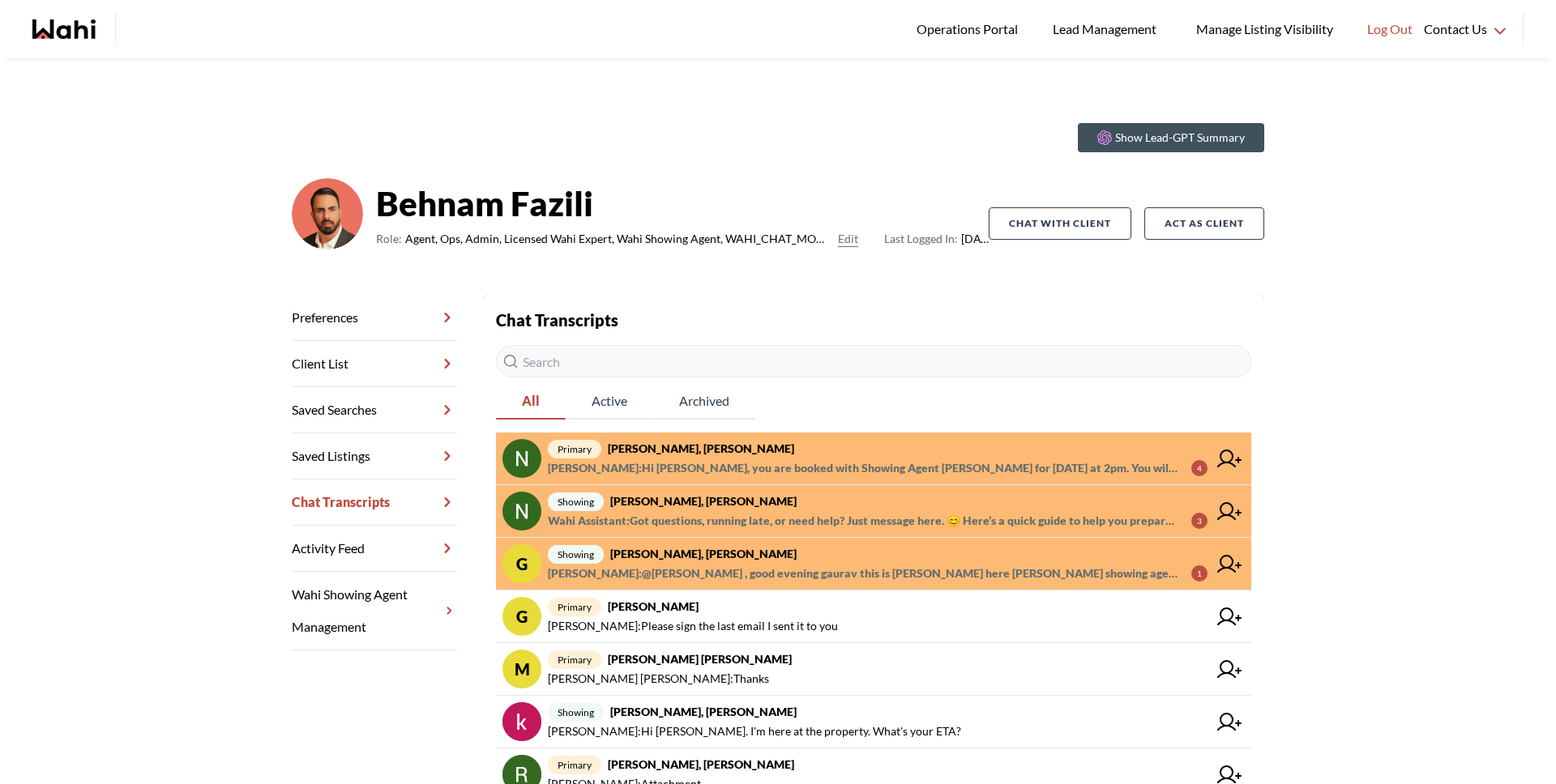
click at [729, 511] on span "Wahi Assistant : Got questions, running late, or need help? Just message here. …" at bounding box center [863, 521] width 631 height 20
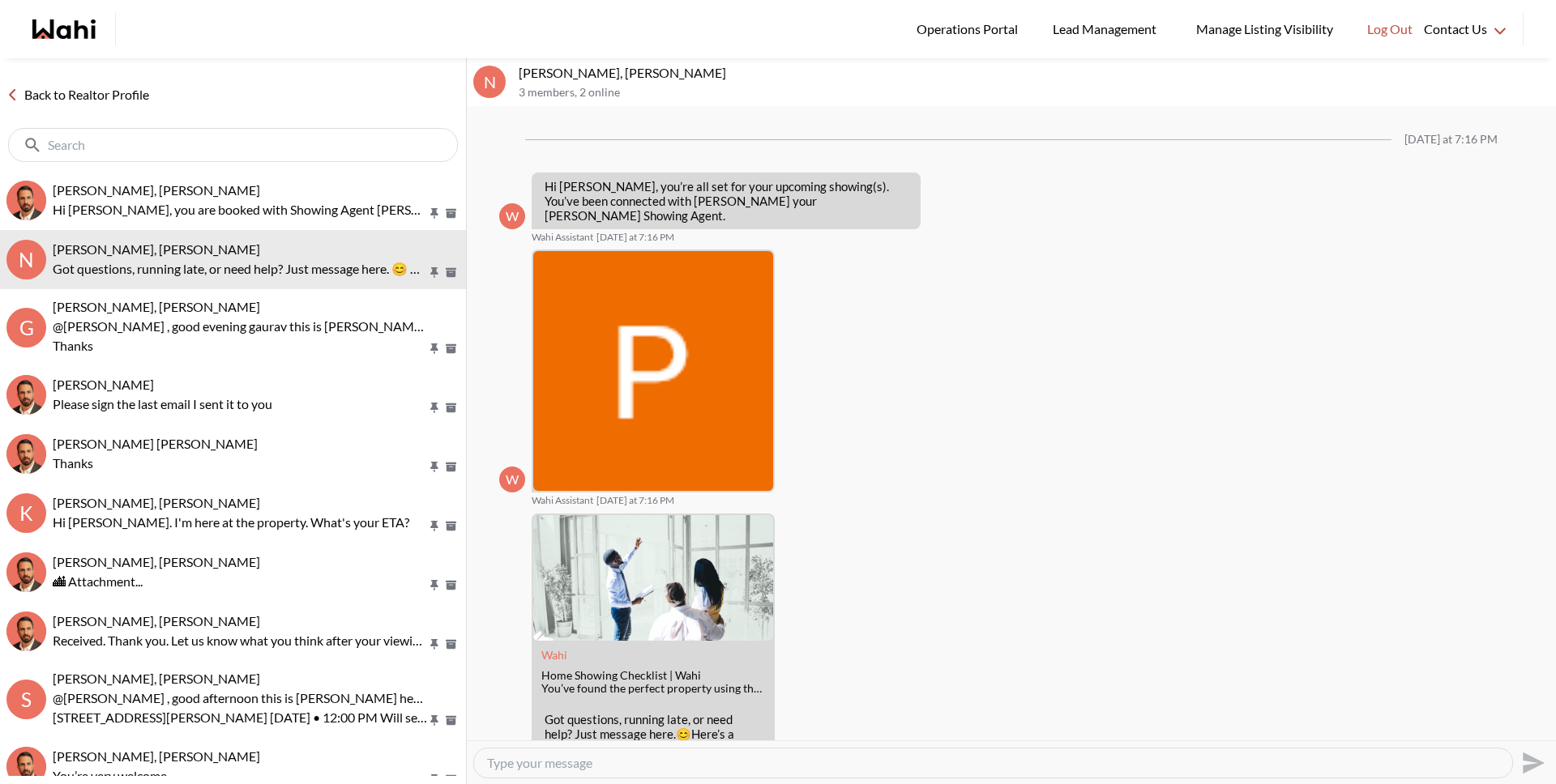
scroll to position [58, 0]
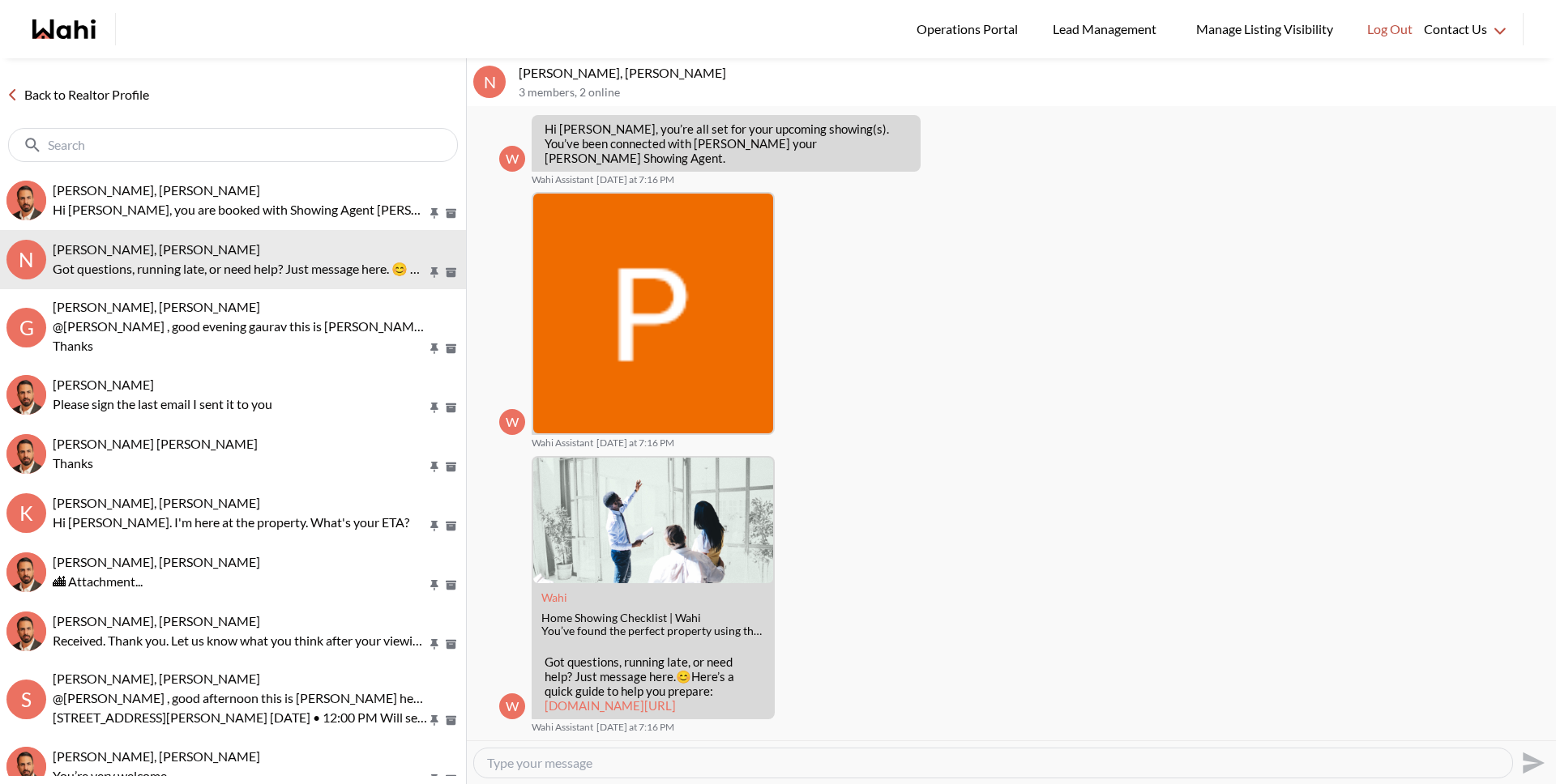
click at [111, 103] on link "Back to Realtor Profile" at bounding box center [77, 95] width 156 height 22
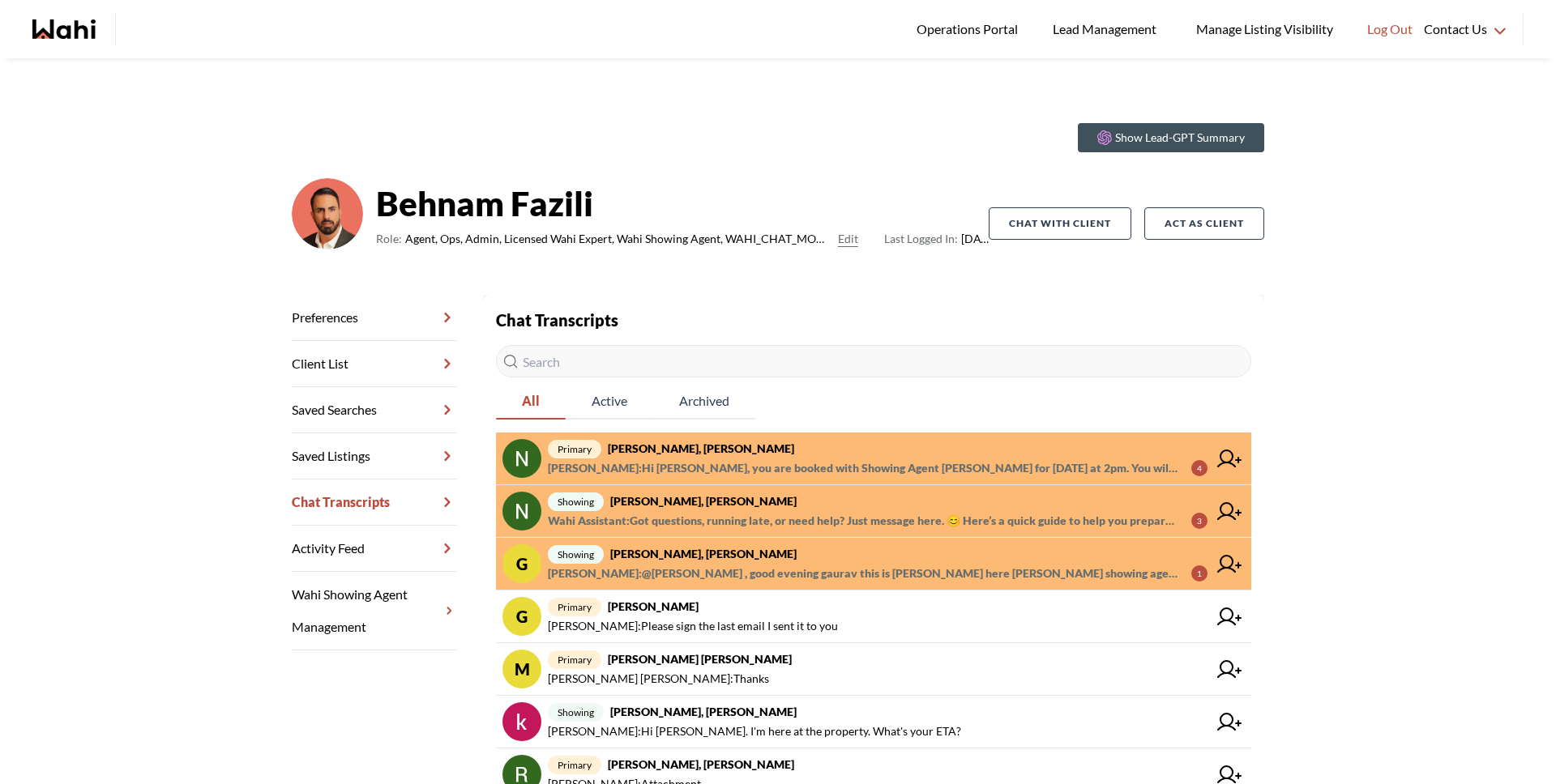
click at [719, 522] on span "Wahi Assistant : Got questions, running late, or need help? Just message here. …" at bounding box center [863, 521] width 631 height 20
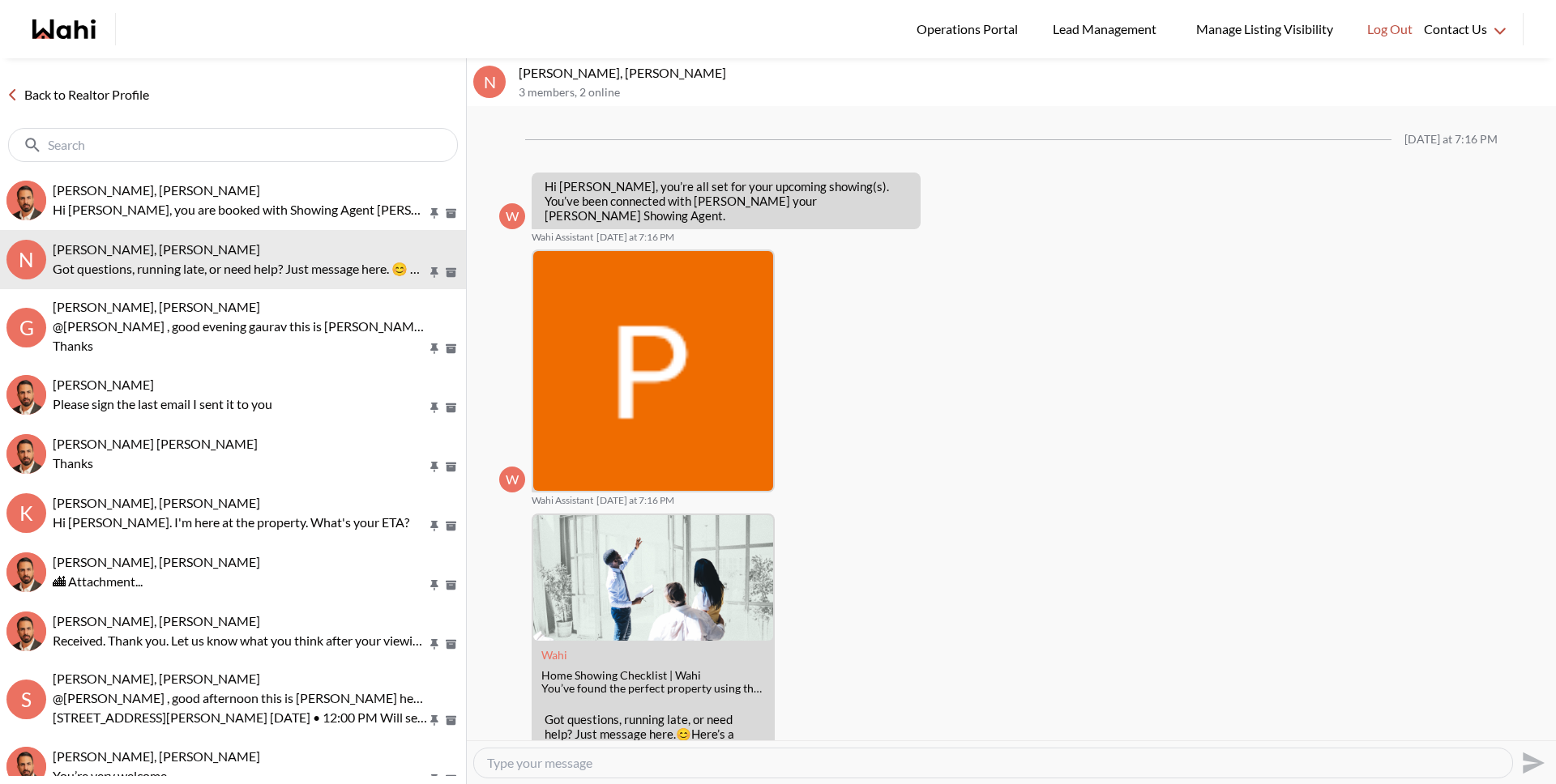
scroll to position [58, 0]
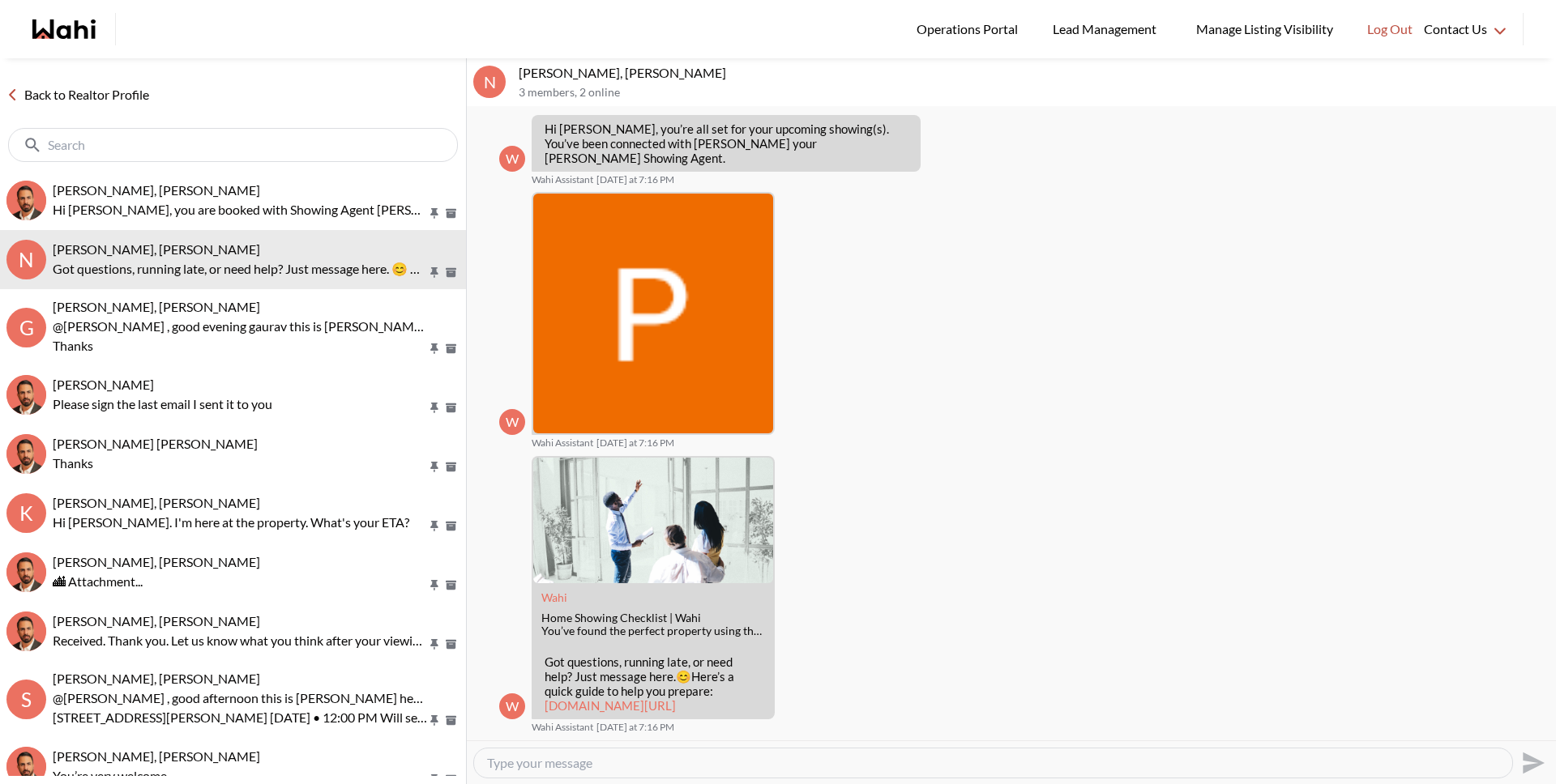
click at [125, 90] on link "Back to Realtor Profile" at bounding box center [77, 95] width 156 height 22
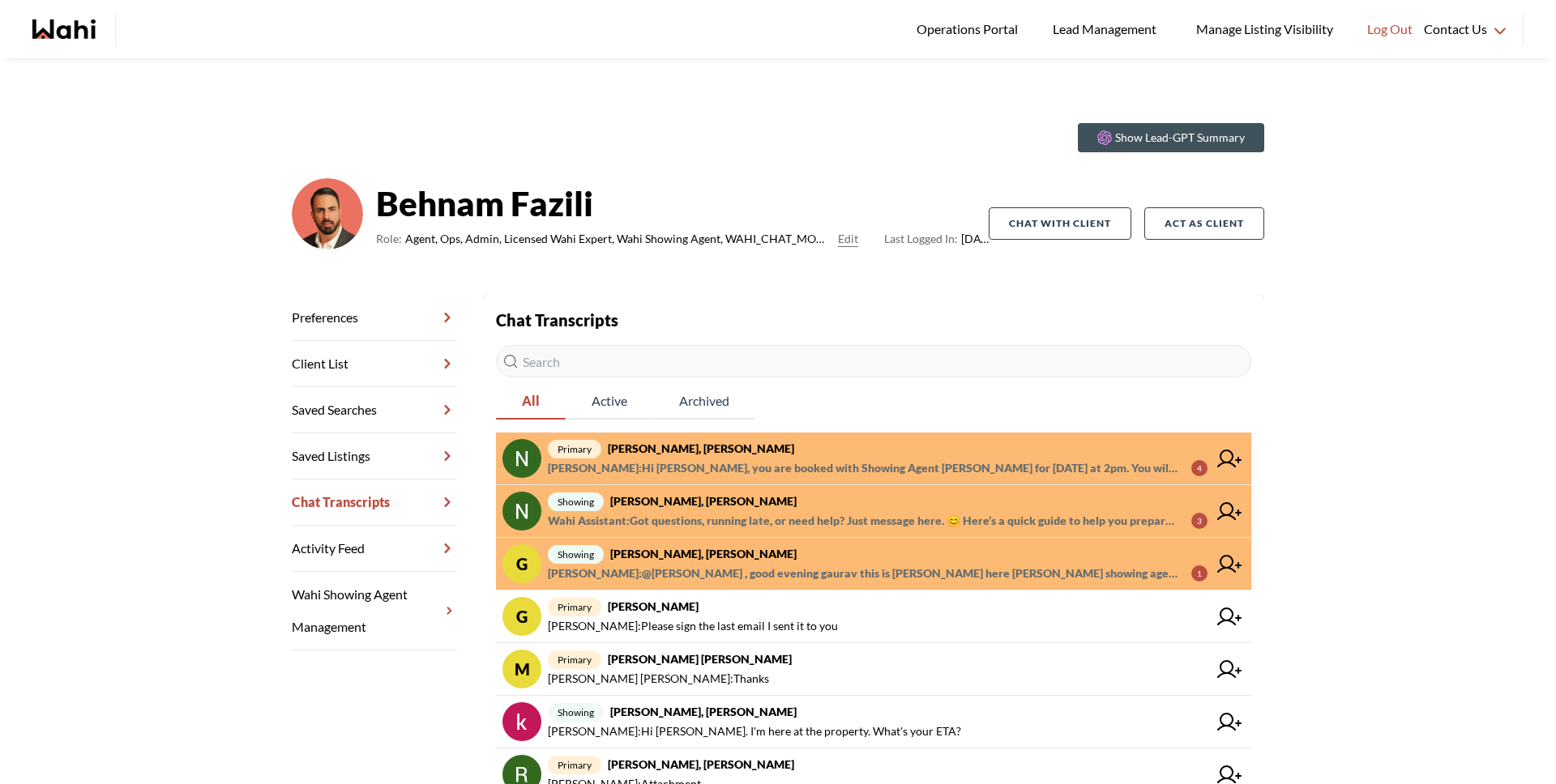
click at [670, 458] on span "[PERSON_NAME] : Hi [PERSON_NAME], you are booked with Showing Agent [PERSON_NAM…" at bounding box center [863, 468] width 631 height 20
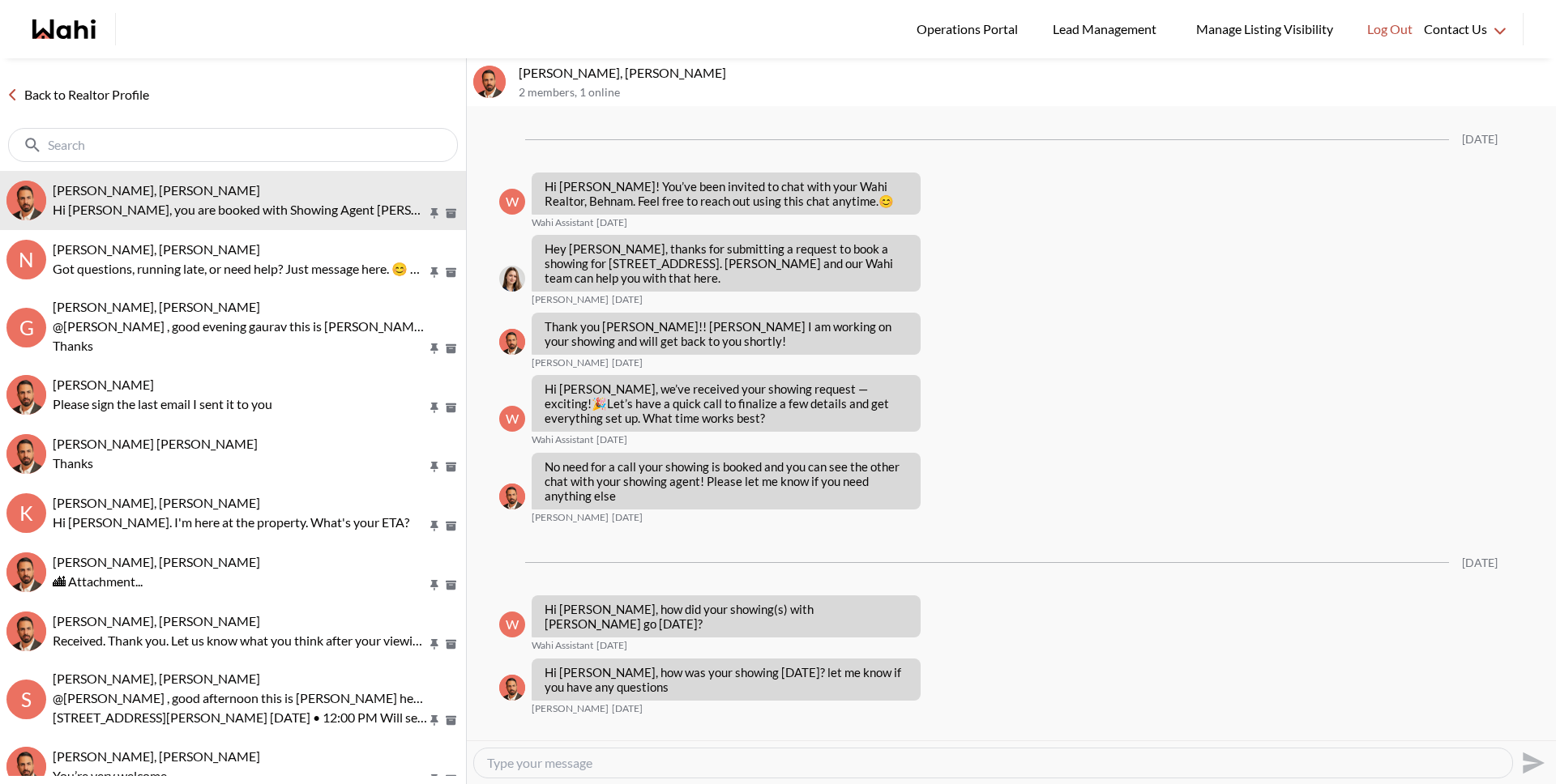
scroll to position [1096, 0]
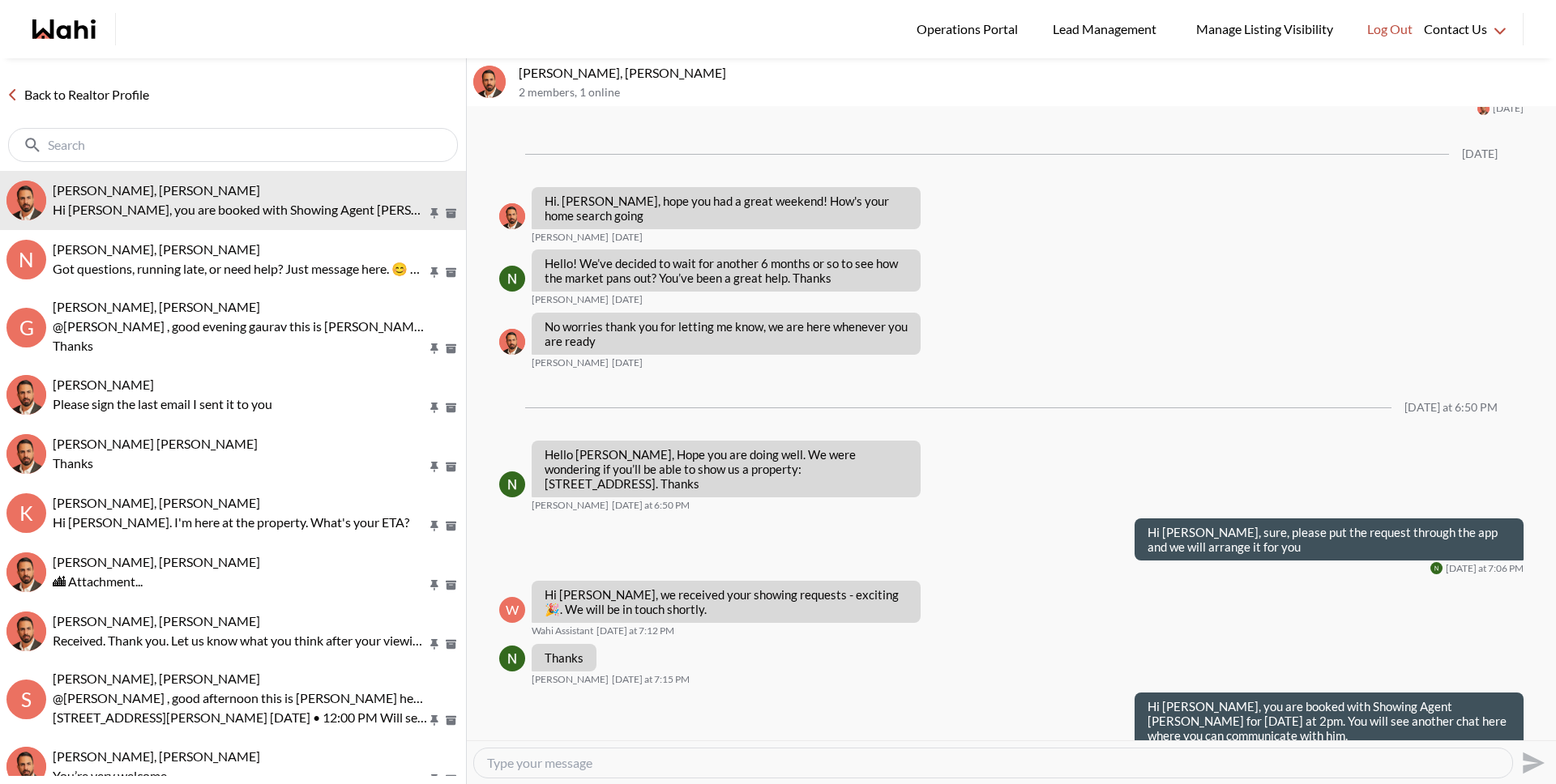
click at [93, 92] on link "Back to Realtor Profile" at bounding box center [77, 95] width 156 height 22
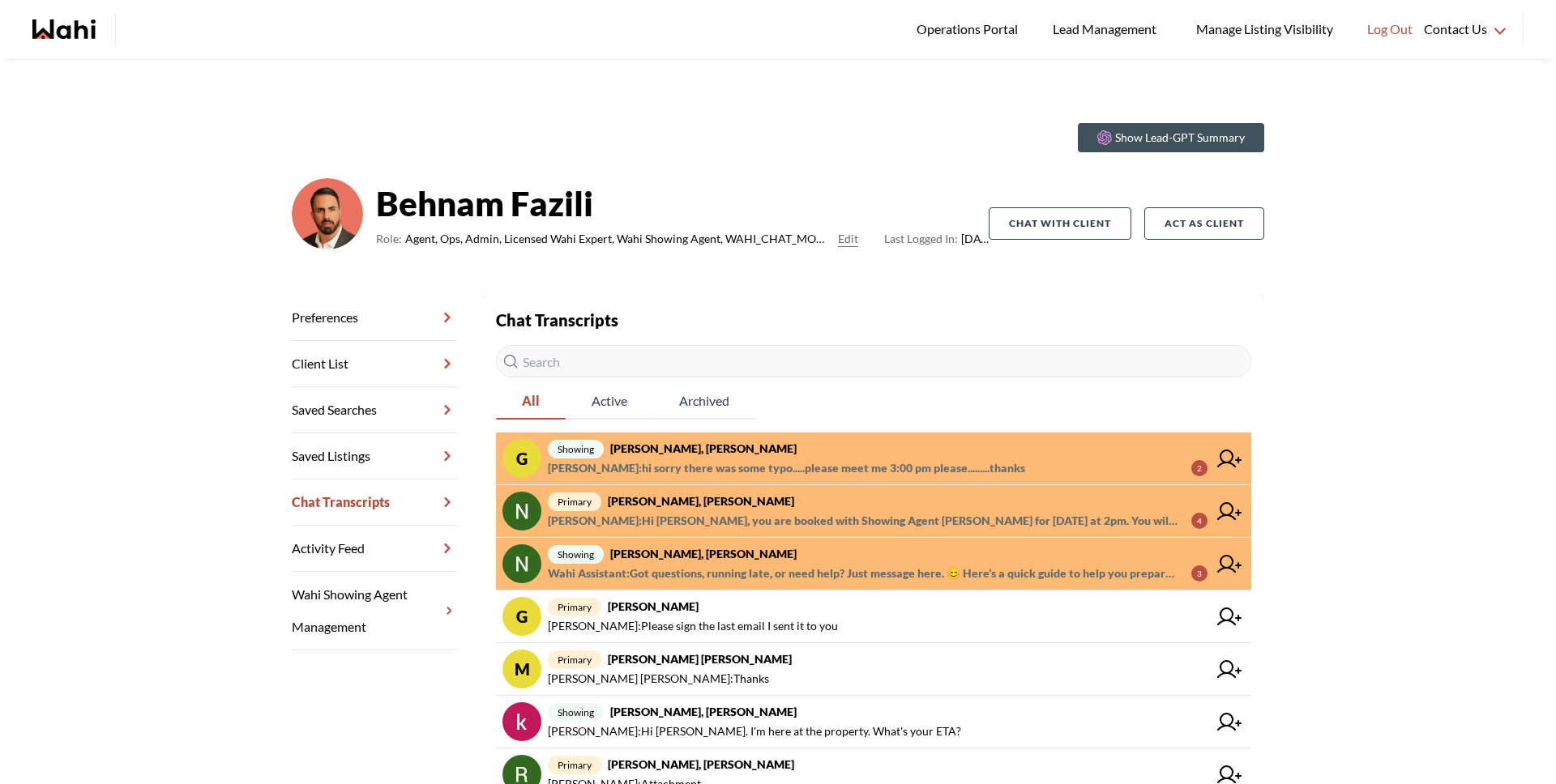
click at [717, 564] on span "Wahi Assistant : Got questions, running late, or need help? Just message here. …" at bounding box center [863, 574] width 631 height 20
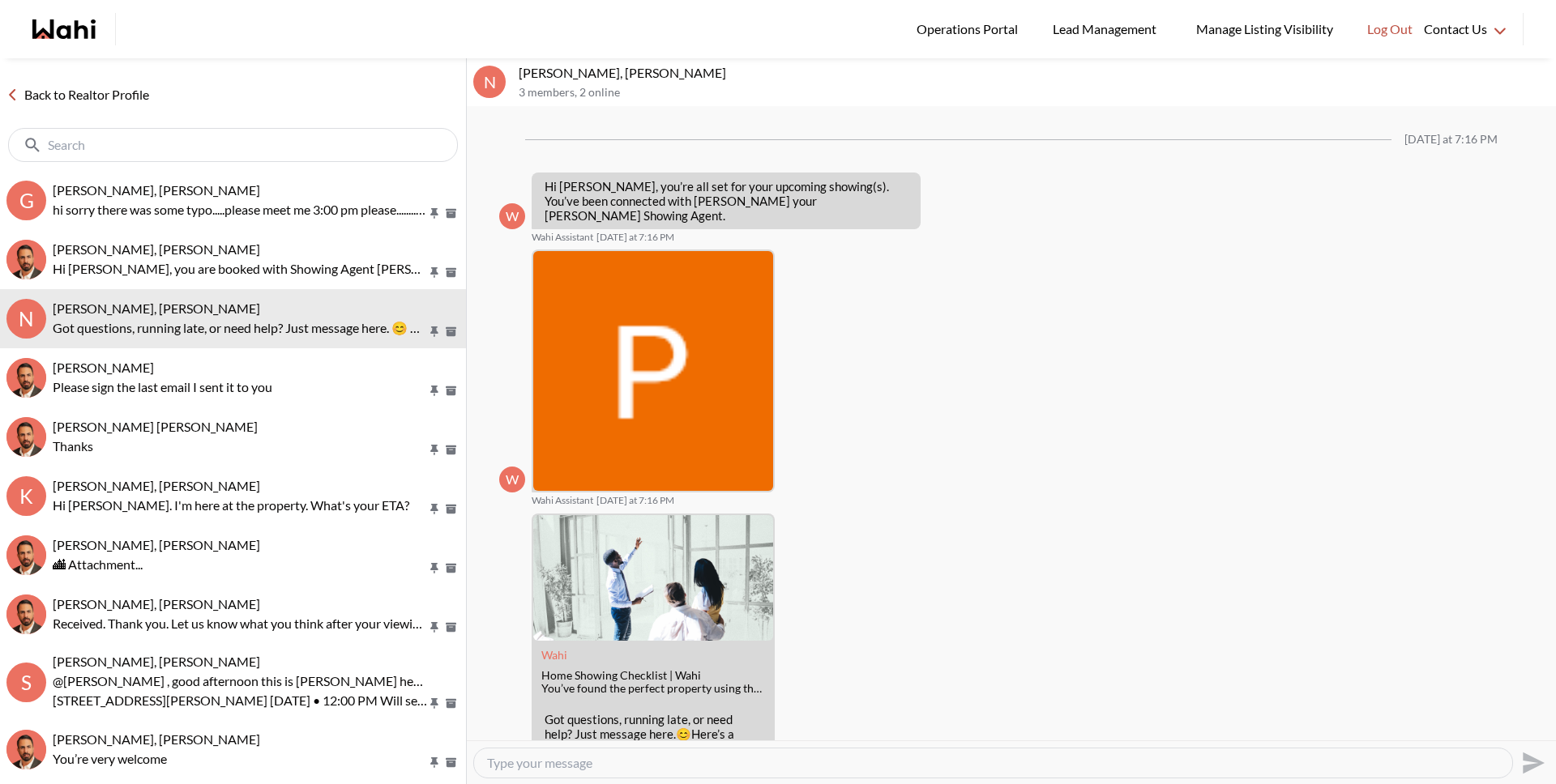
scroll to position [58, 0]
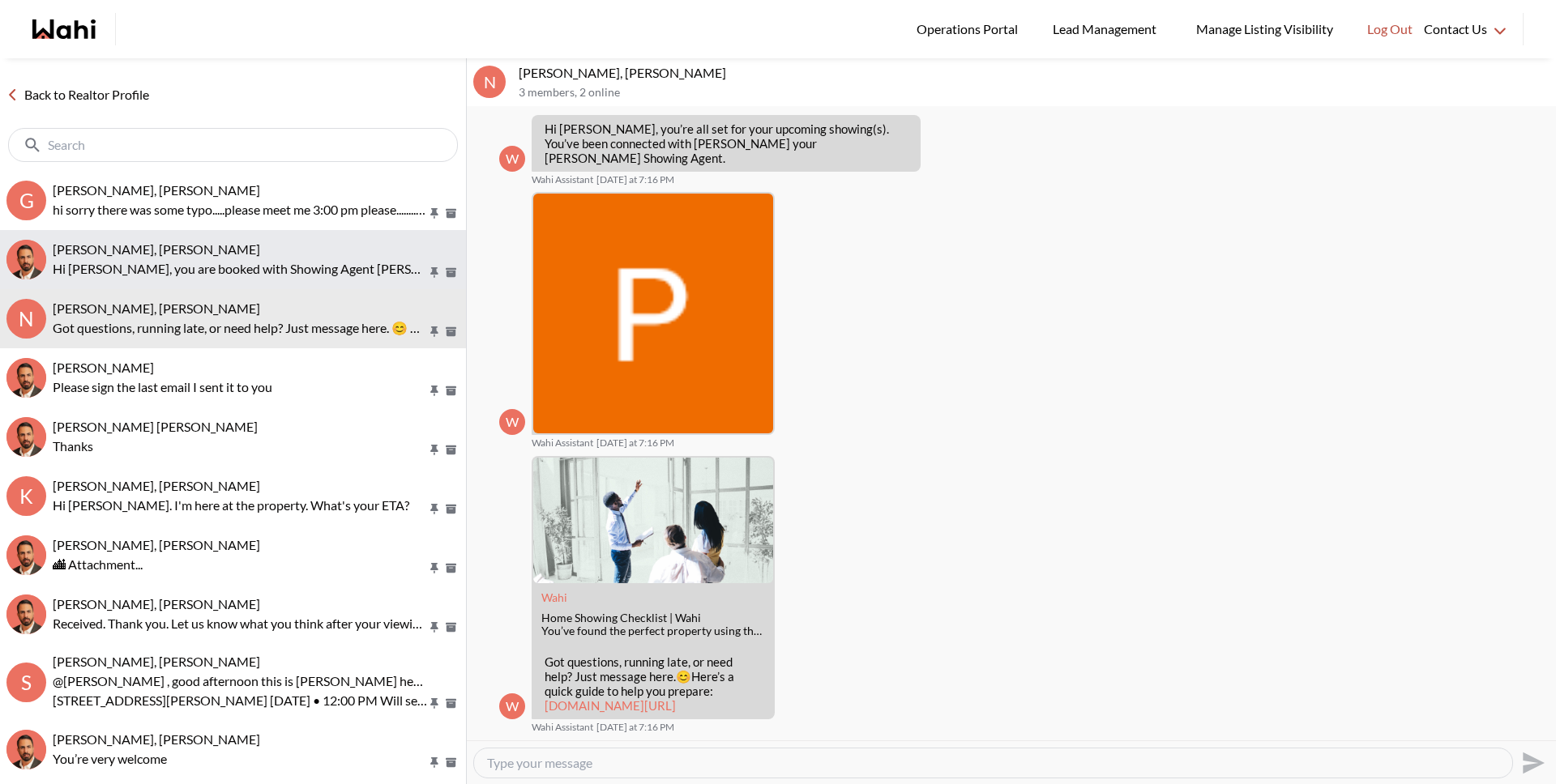
click at [222, 256] on div "[PERSON_NAME], [PERSON_NAME]" at bounding box center [256, 250] width 406 height 17
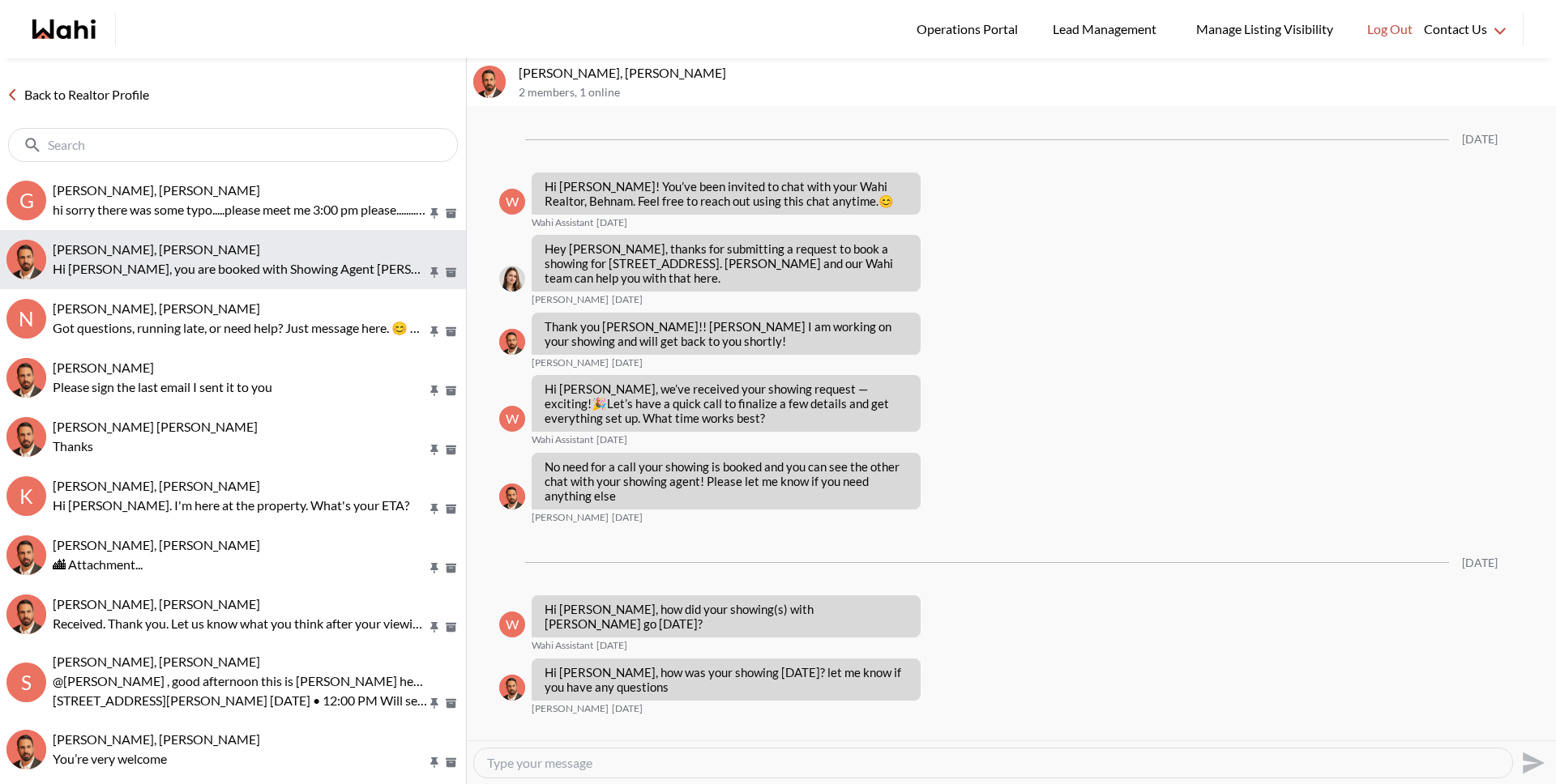
scroll to position [1096, 0]
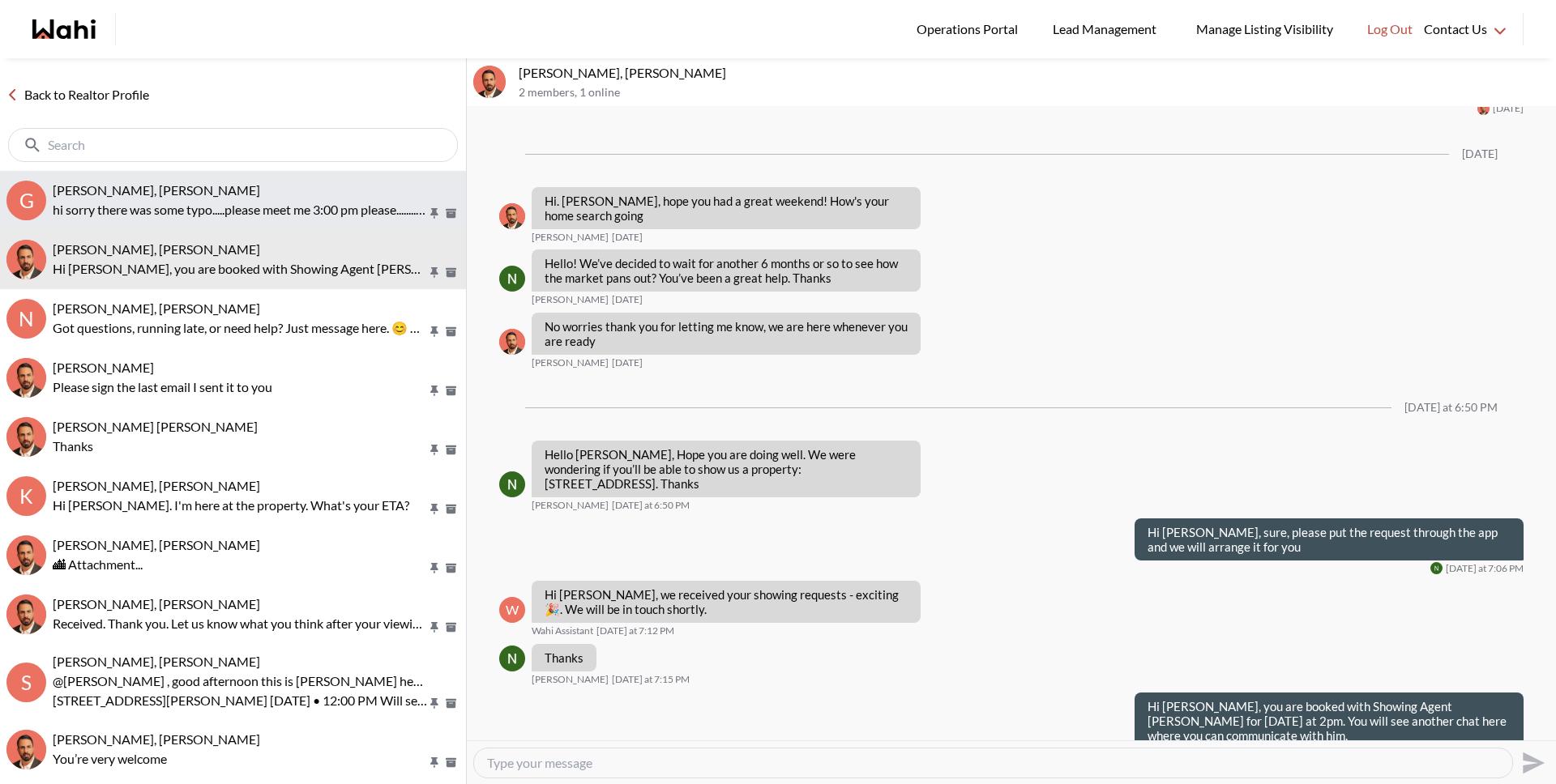
click at [222, 212] on p "hi sorry there was some typo.....please meet me 3:00 pm please.........thanks" at bounding box center [240, 209] width 374 height 20
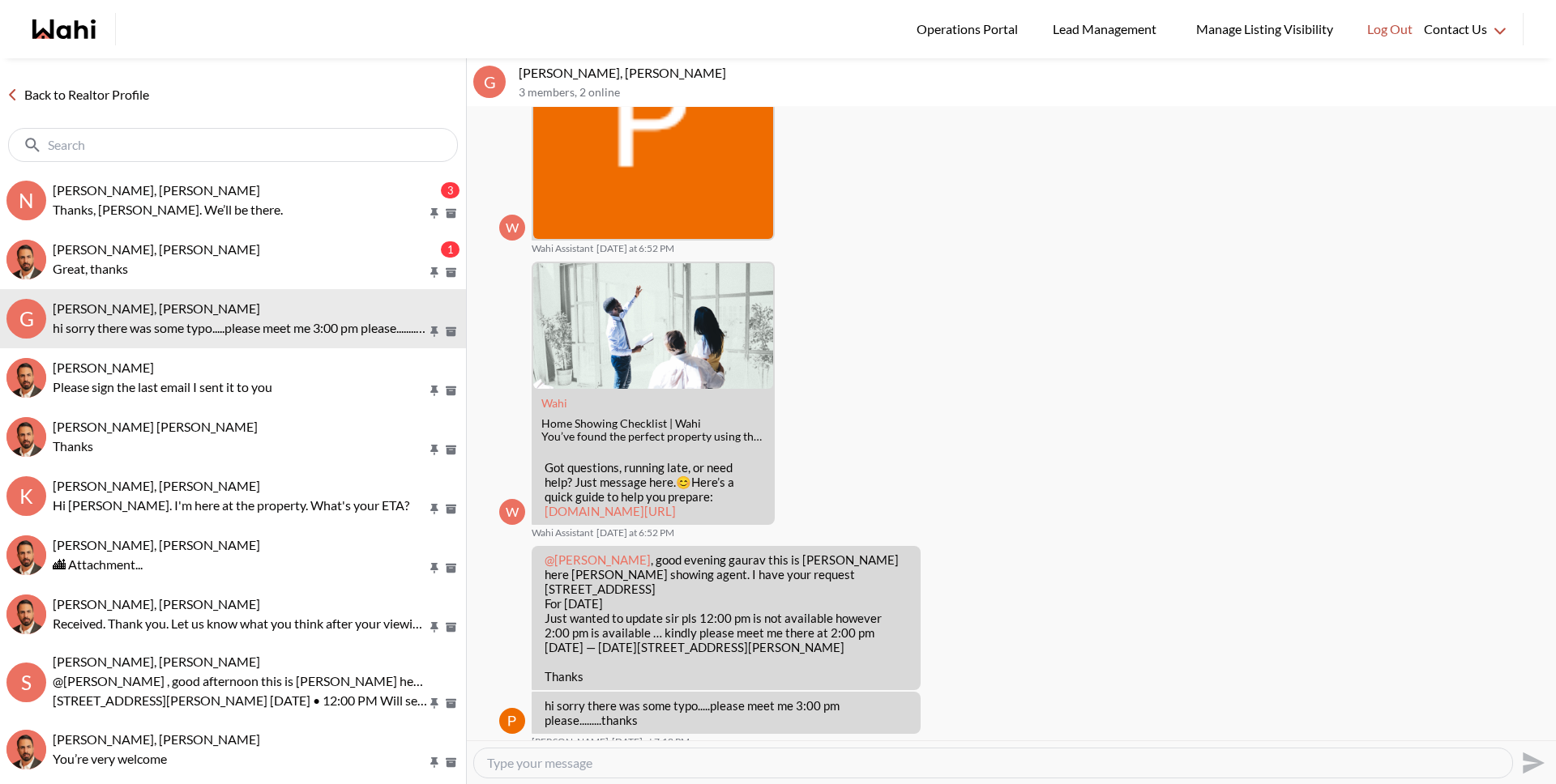
scroll to position [252, 0]
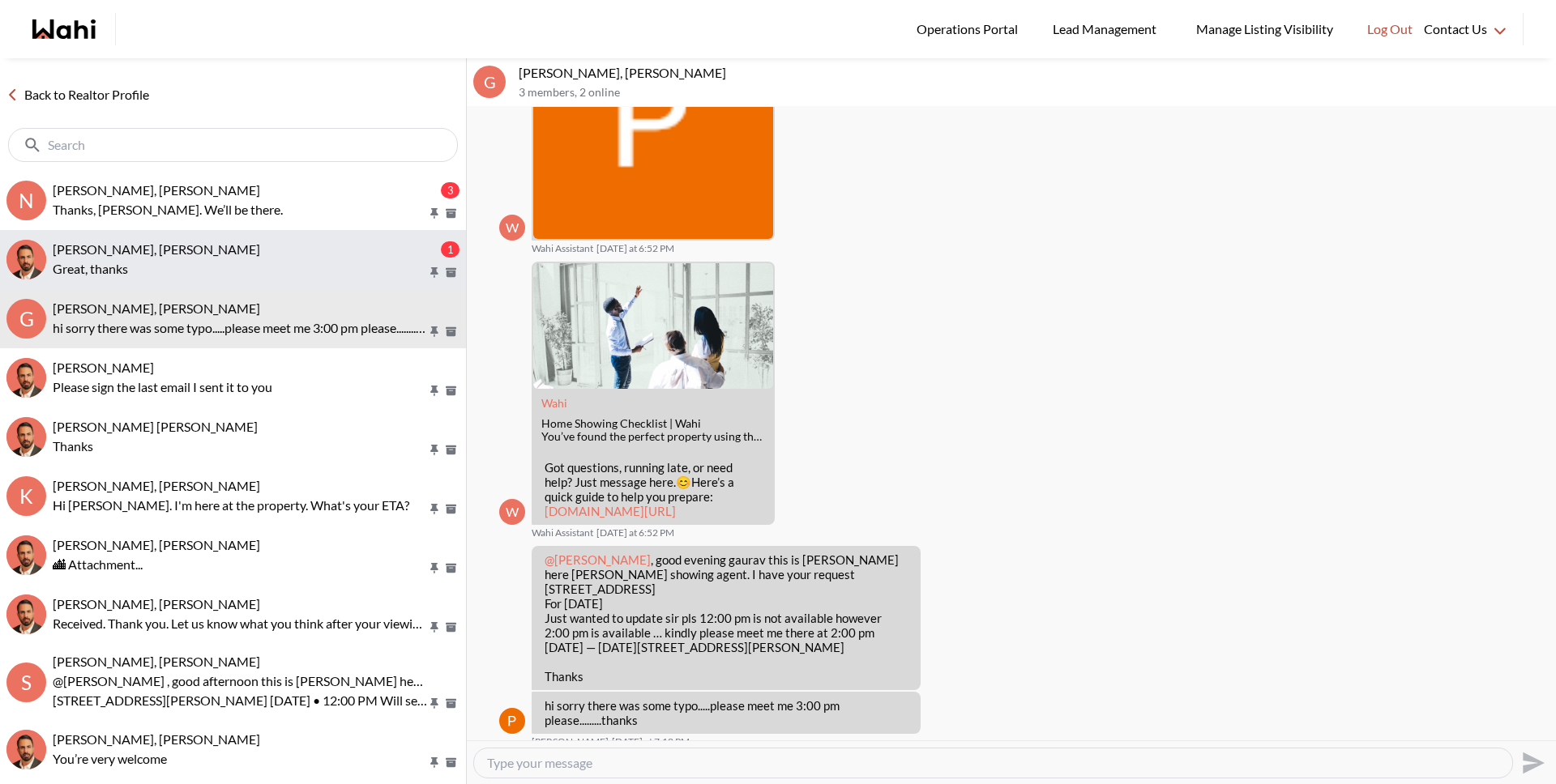
click at [138, 265] on p "Great, thanks" at bounding box center [240, 269] width 374 height 20
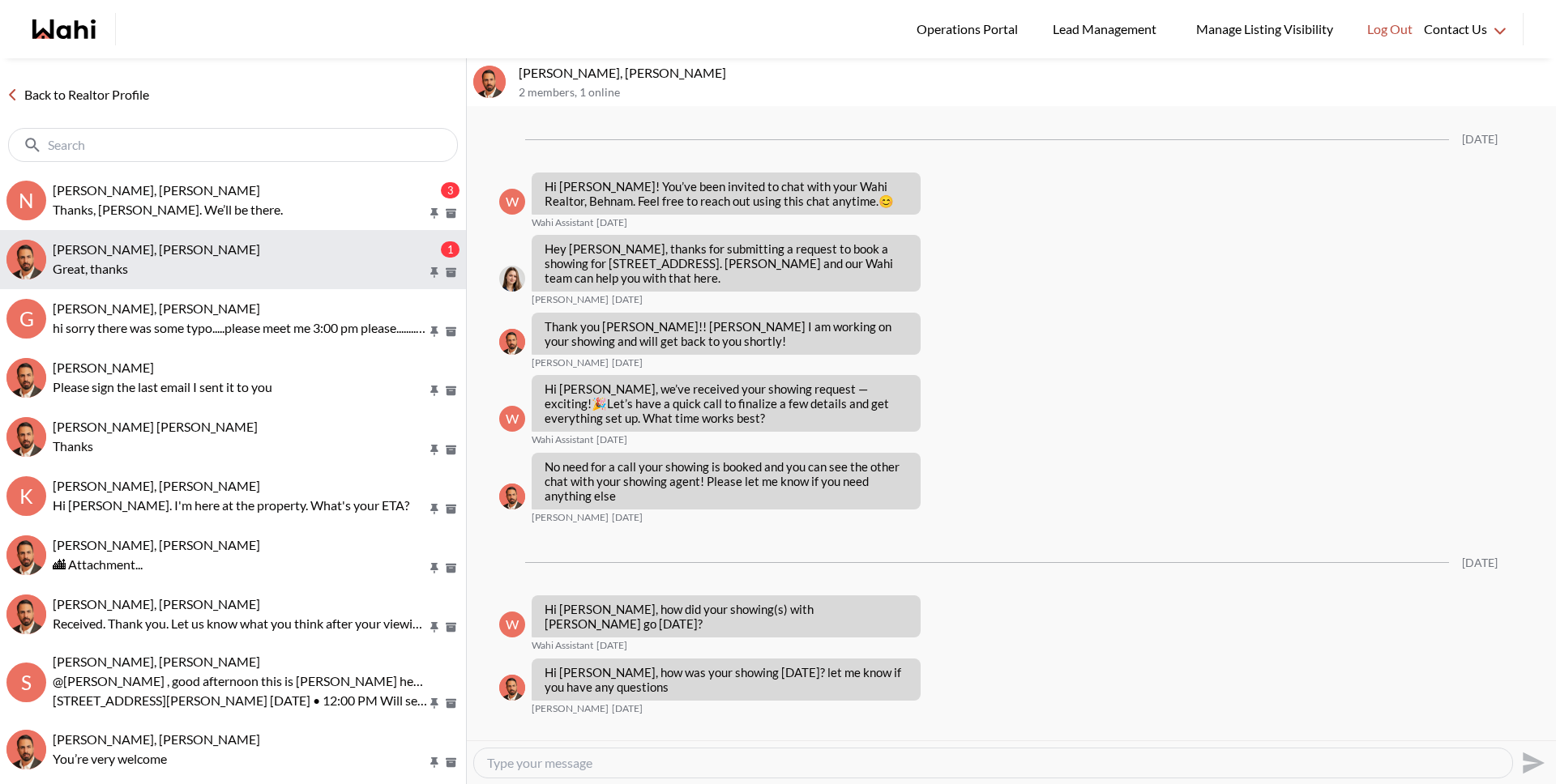
scroll to position [1144, 0]
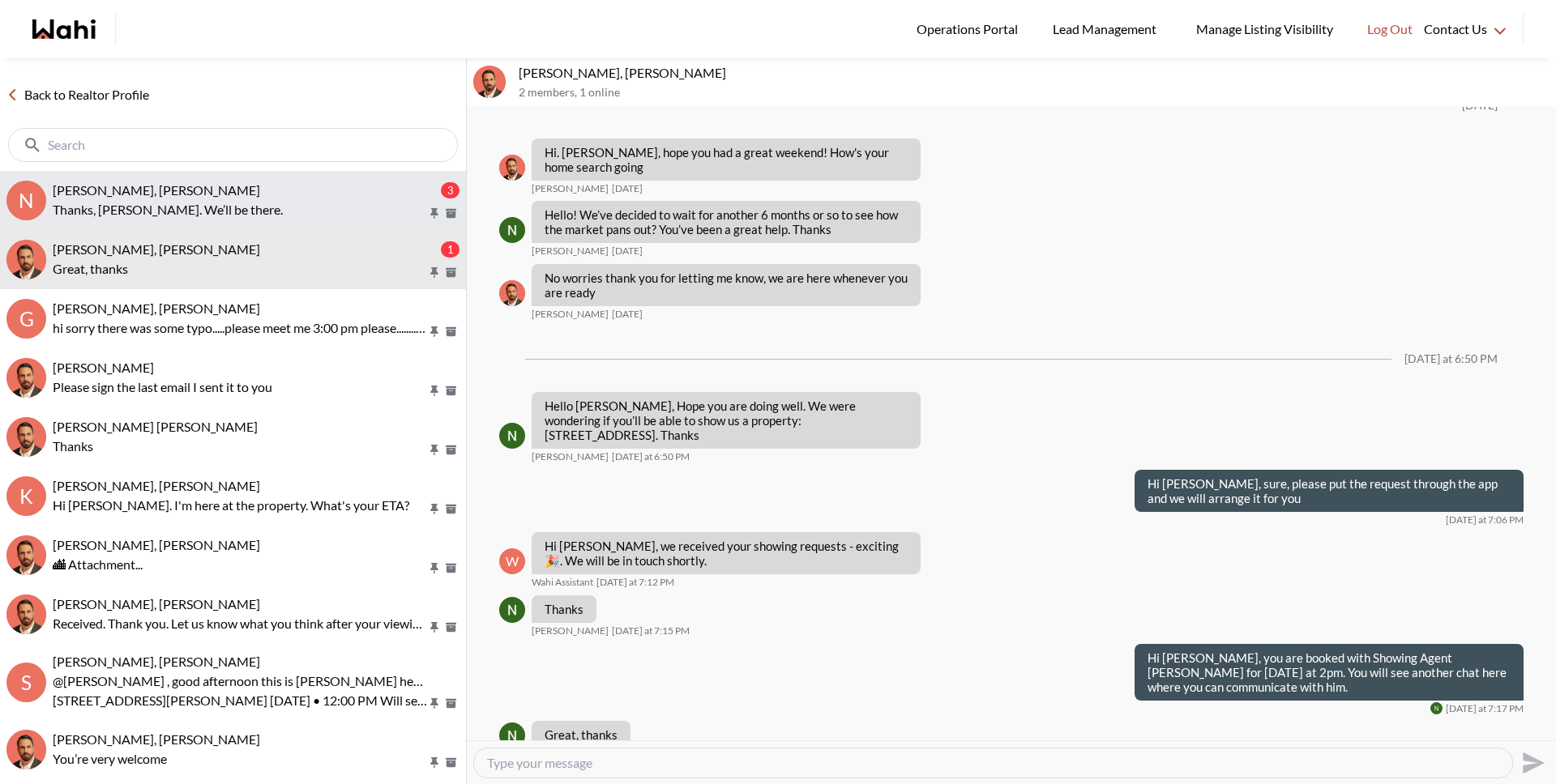
click at [159, 218] on p "Thanks, [PERSON_NAME]. We’ll be there." at bounding box center [240, 209] width 374 height 20
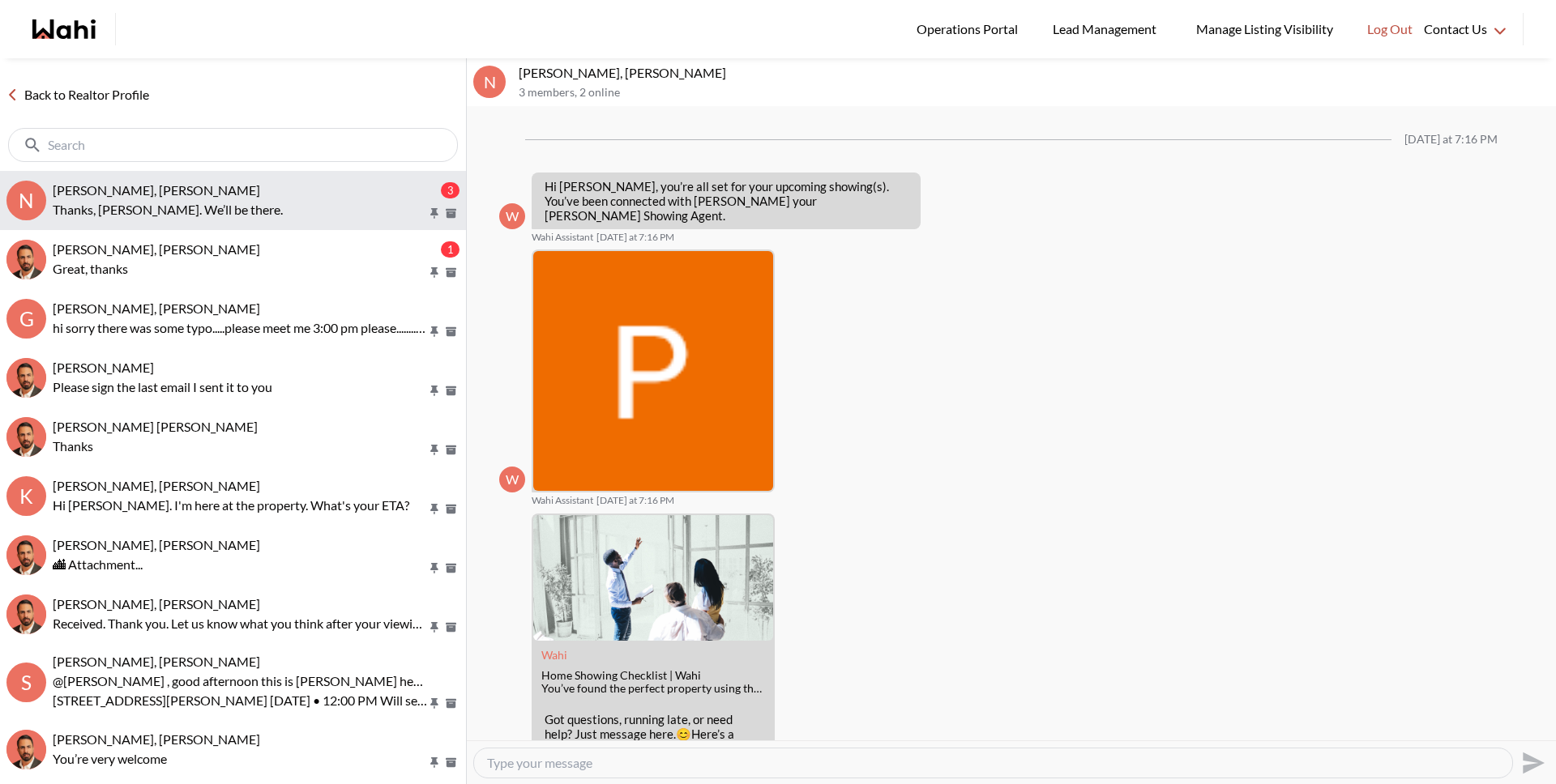
scroll to position [275, 0]
